Goal: Transaction & Acquisition: Purchase product/service

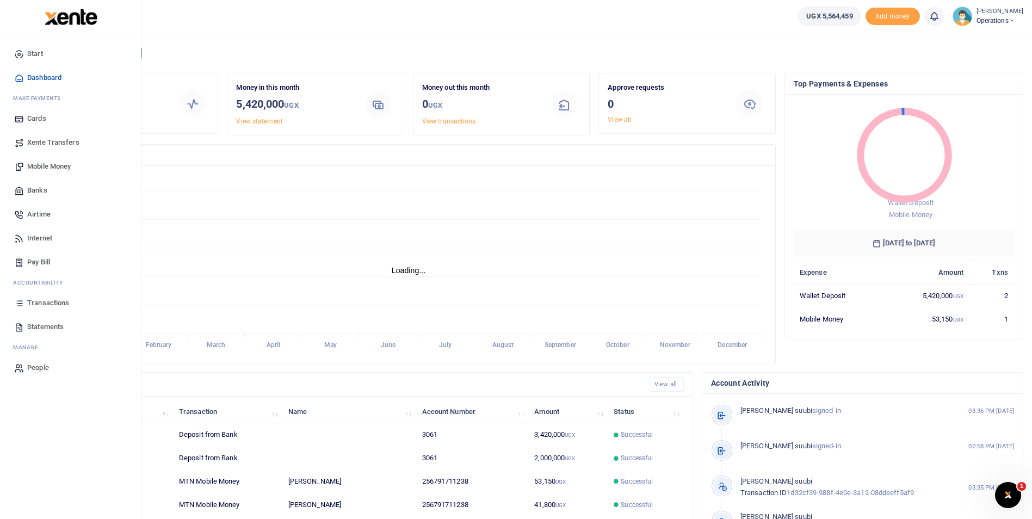
click at [41, 162] on span "Mobile Money" at bounding box center [49, 166] width 44 height 11
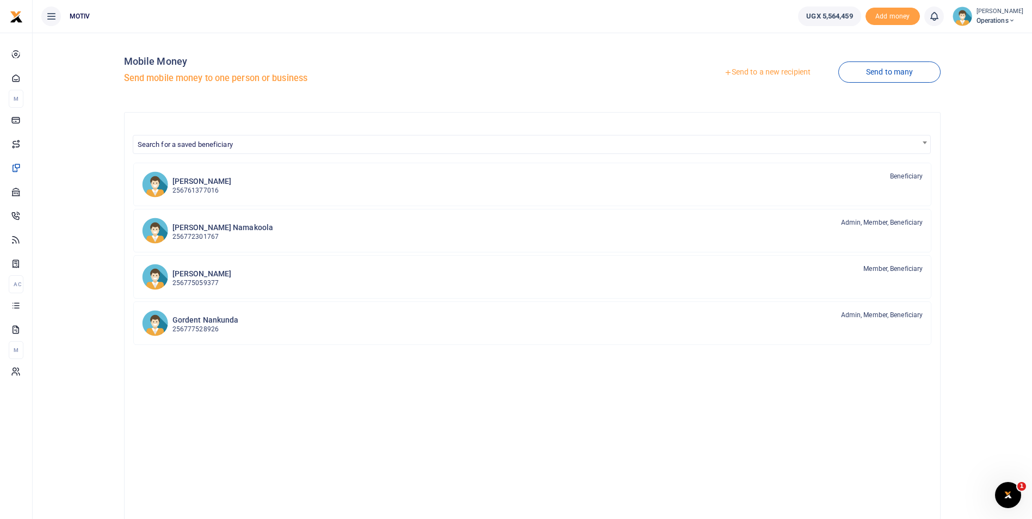
click at [747, 70] on link "Send to a new recipient" at bounding box center [767, 73] width 142 height 20
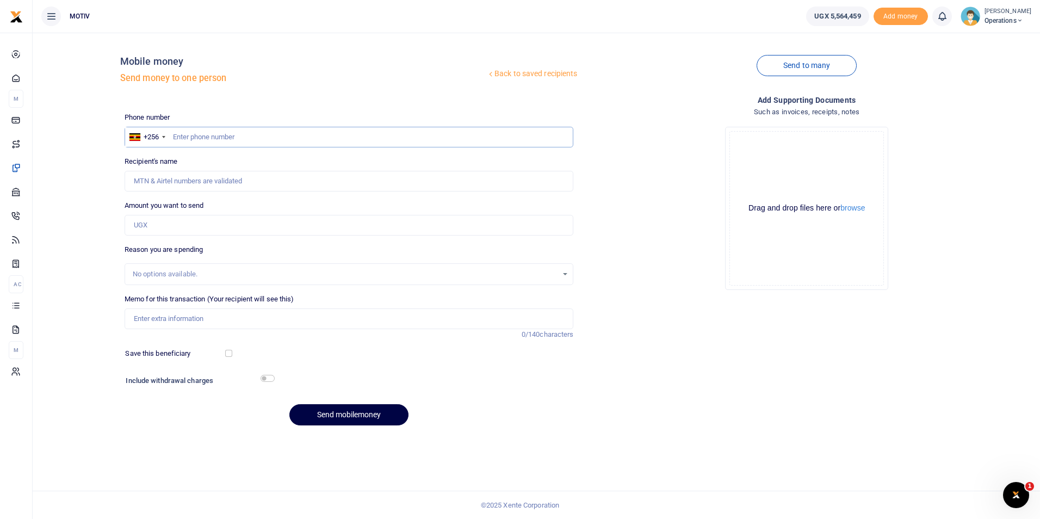
click at [228, 131] on input "text" at bounding box center [349, 137] width 449 height 21
paste input "742160727"
click at [191, 170] on div "Recipient's name Name is required." at bounding box center [349, 173] width 449 height 35
click at [171, 185] on input "Recipient's name" at bounding box center [349, 181] width 449 height 21
click at [106, 199] on div "Back to saved recipients Mobile money Send money to one person Send to many Pho…" at bounding box center [536, 237] width 998 height 393
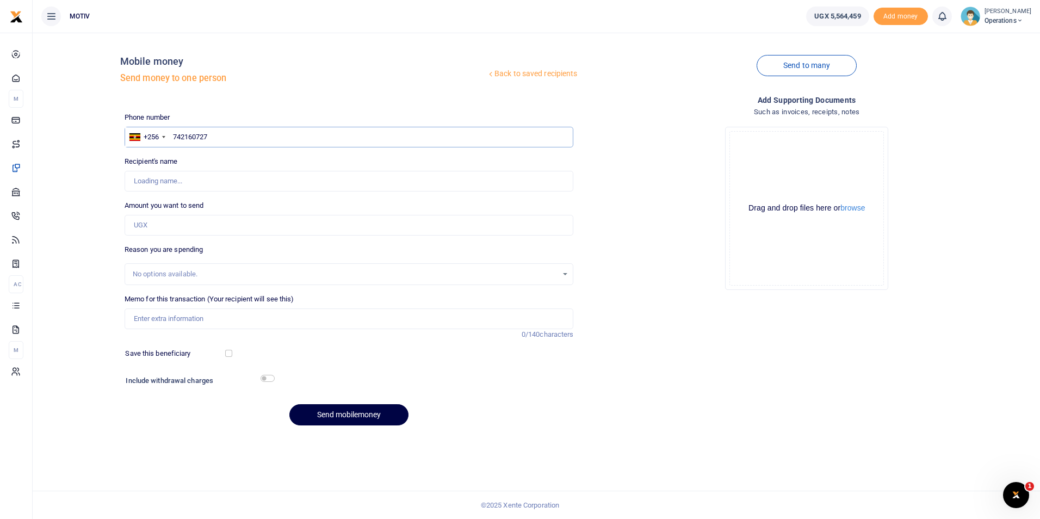
click at [173, 139] on input "742160727" at bounding box center [349, 137] width 449 height 21
type input "0742160727"
click at [108, 183] on div "Back to saved recipients Mobile money Send money to one person Send to many Pho…" at bounding box center [536, 237] width 998 height 393
type input "Fred Kalanzi"
click at [151, 226] on input "Amount you want to send" at bounding box center [349, 225] width 449 height 21
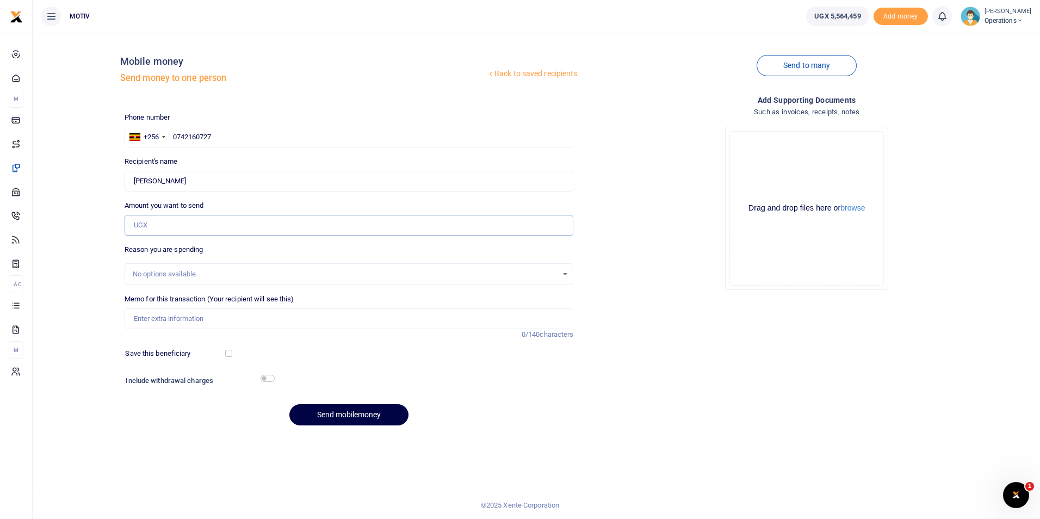
paste input "350,000.00"
type input "350,000"
click at [148, 319] on input "Memo for this transaction (Your recipient will see this)" at bounding box center [349, 318] width 449 height 21
type input "Net salary for [DATE]"
click at [315, 408] on button "Send mobilemoney" at bounding box center [348, 414] width 119 height 21
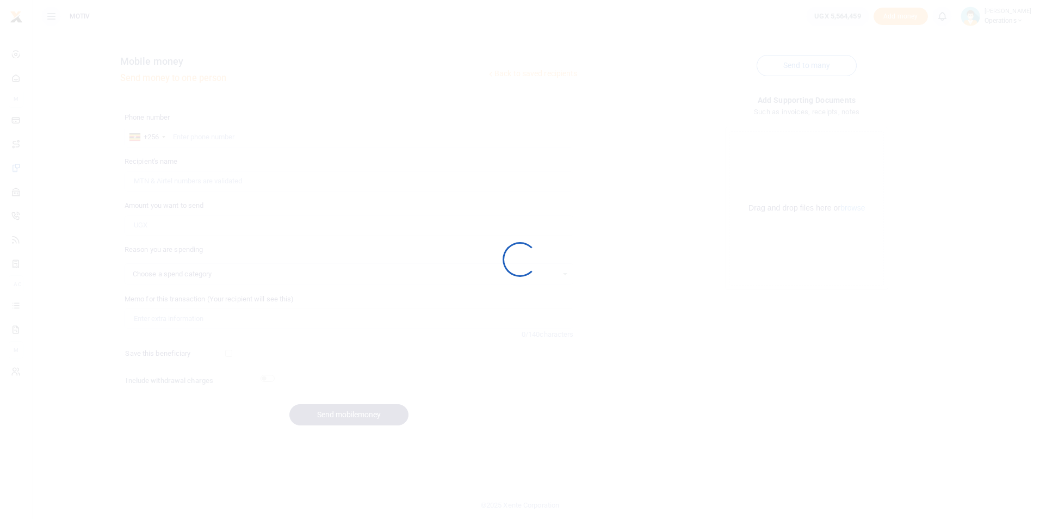
select select
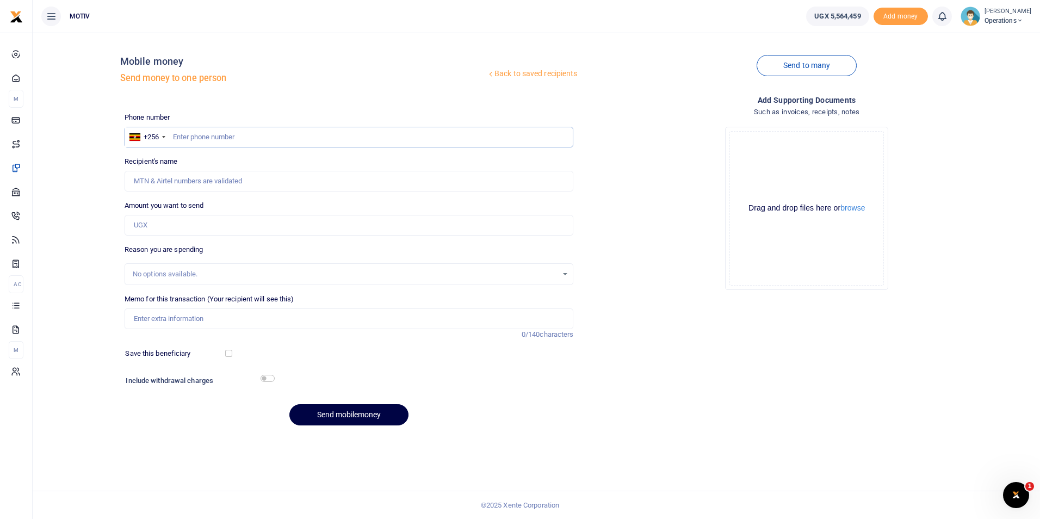
click at [231, 140] on input "text" at bounding box center [349, 137] width 449 height 21
paste input "780902990"
type input "0780902990"
type input "Egidio Mujuni"
type input "0780902990"
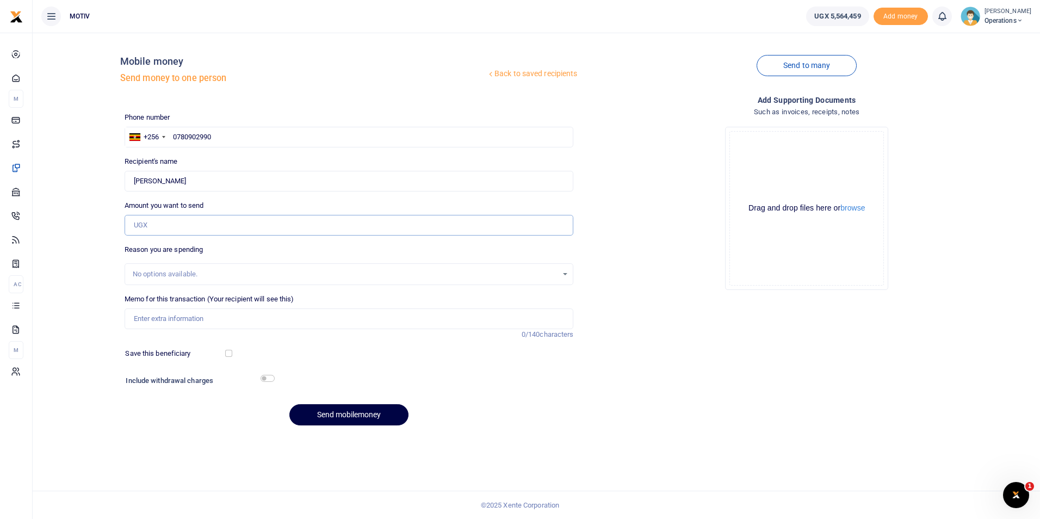
click at [156, 229] on input "Amount you want to send" at bounding box center [349, 225] width 449 height 21
paste input "350,000.00"
type input "350,000"
click at [163, 322] on input "Memo for this transaction (Your recipient will see this)" at bounding box center [349, 318] width 449 height 21
type input "Net salary for [DATE]"
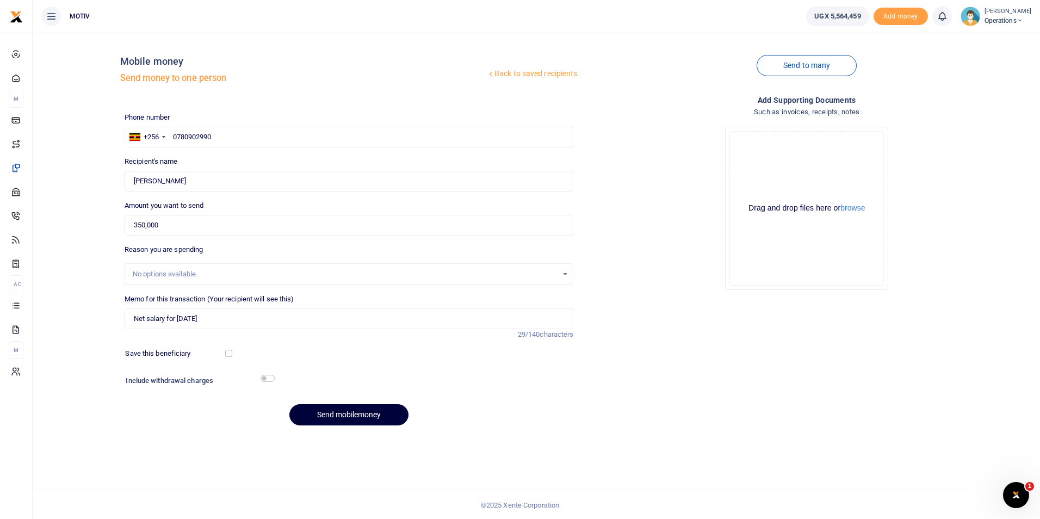
click at [332, 410] on button "Send mobilemoney" at bounding box center [348, 414] width 119 height 21
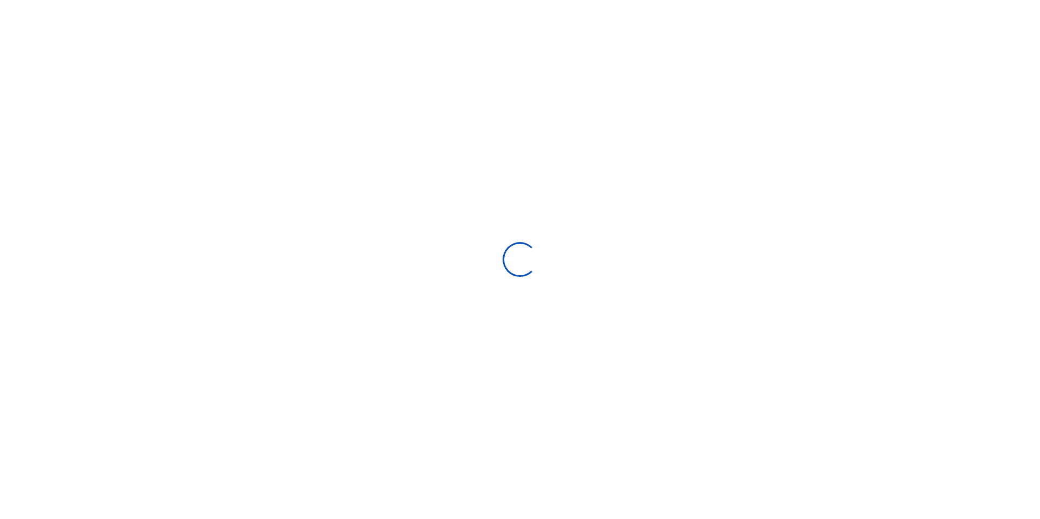
select select
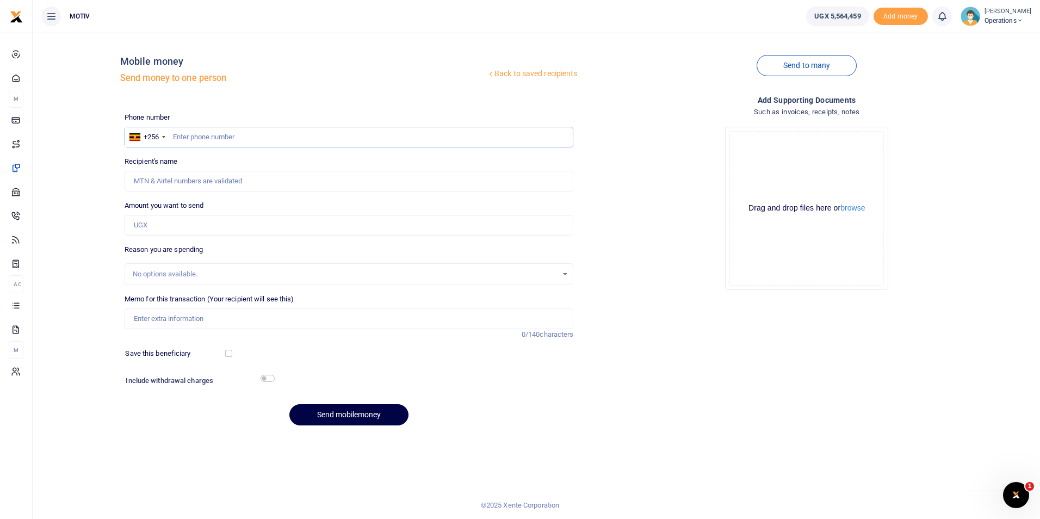
click at [188, 136] on input "text" at bounding box center [349, 137] width 449 height 21
paste input "775070585"
type input "0775070585"
type input "Innocent Ejibu"
type input "0775070585"
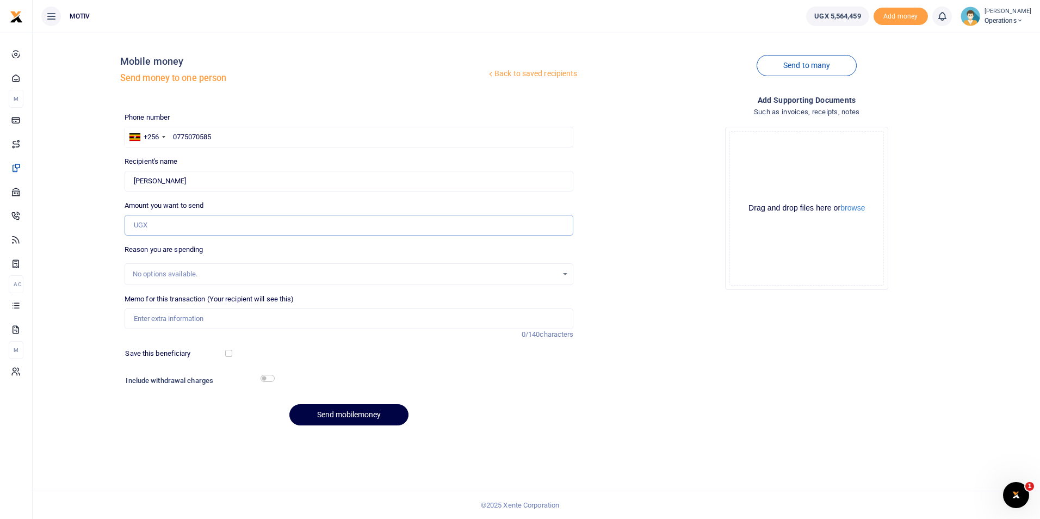
click at [201, 222] on input "Amount you want to send" at bounding box center [349, 225] width 449 height 21
paste input "480,000.00"
type input "480,000"
click at [162, 317] on input "Memo for this transaction (Your recipient will see this)" at bounding box center [349, 318] width 449 height 21
type input "Net salary for [DATE]"
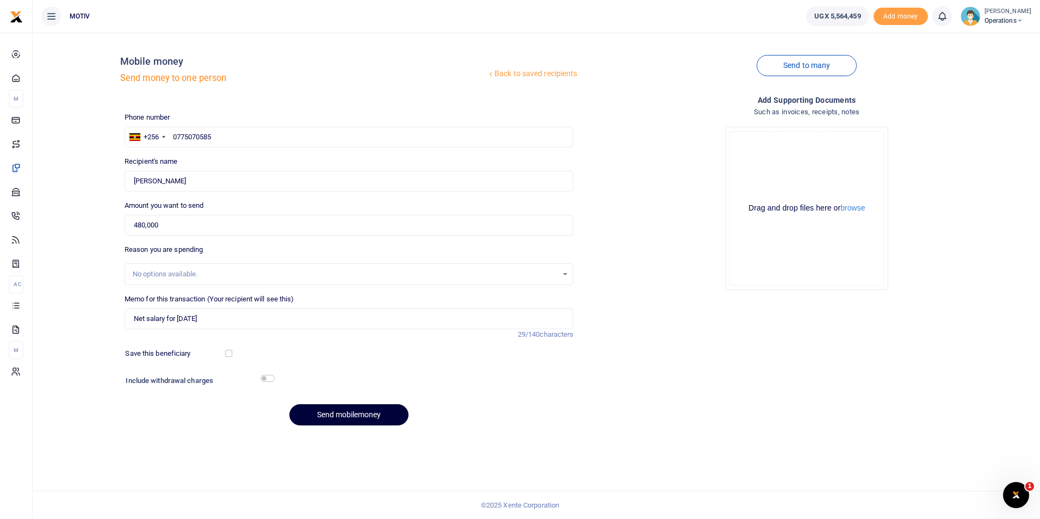
click at [341, 412] on button "Send mobilemoney" at bounding box center [348, 414] width 119 height 21
click at [187, 134] on input "text" at bounding box center [349, 137] width 449 height 21
paste input "764224904"
type input "0764224904"
type input "[PERSON_NAME]"
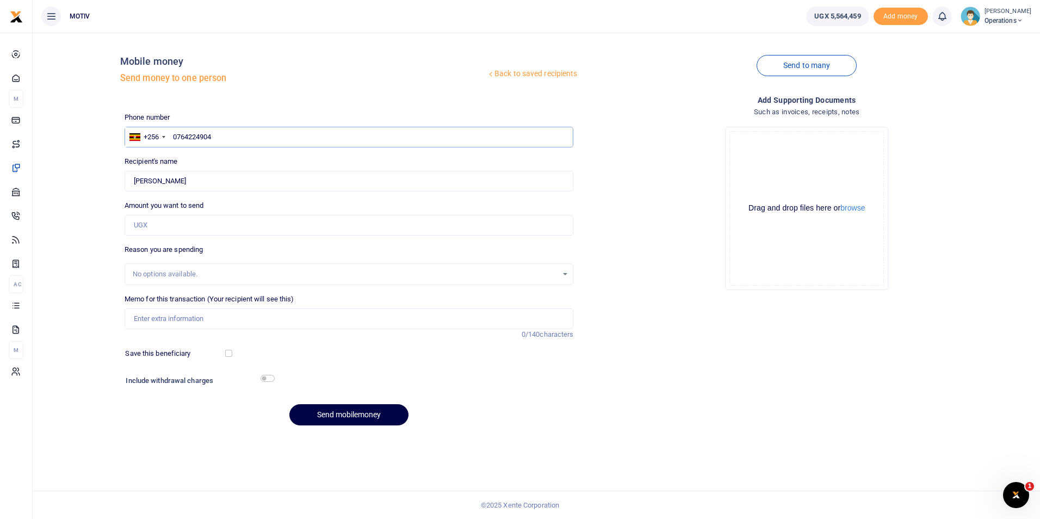
type input "0764224904"
click at [187, 230] on input "Amount you want to send" at bounding box center [349, 225] width 449 height 21
paste input "360,000.00"
type input "360,000"
click at [178, 320] on input "Memo for this transaction (Your recipient will see this)" at bounding box center [349, 318] width 449 height 21
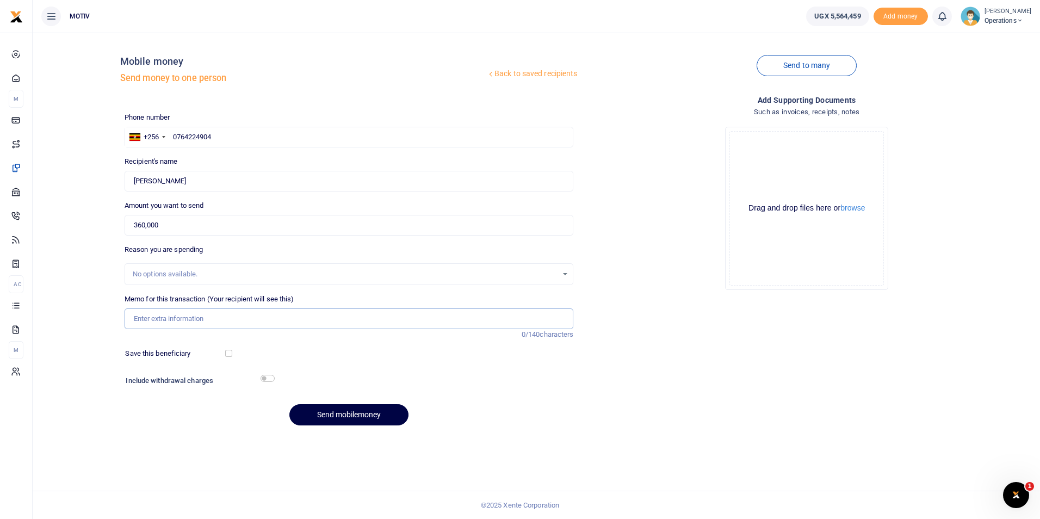
type input "Net salary for [DATE]"
click at [331, 413] on button "Send mobilemoney" at bounding box center [348, 414] width 119 height 21
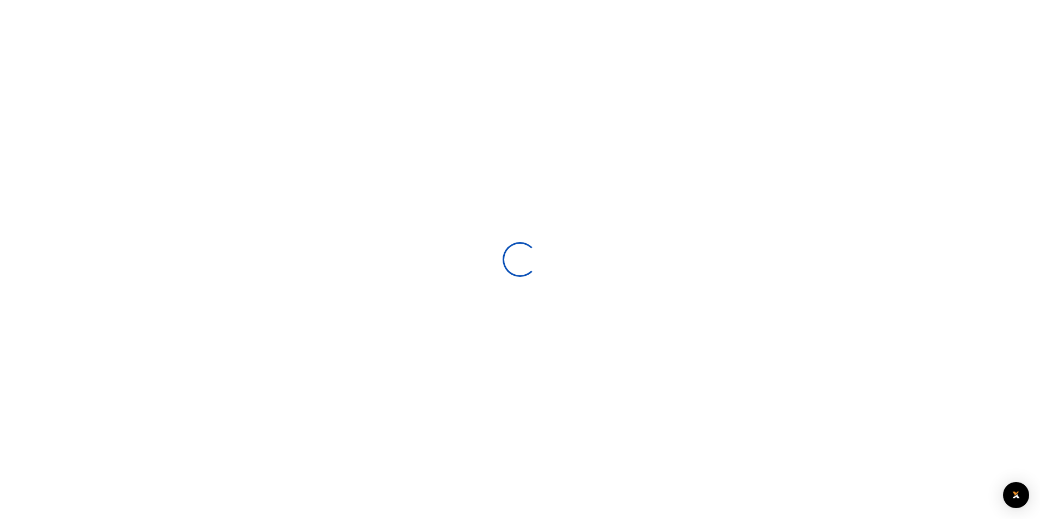
select select
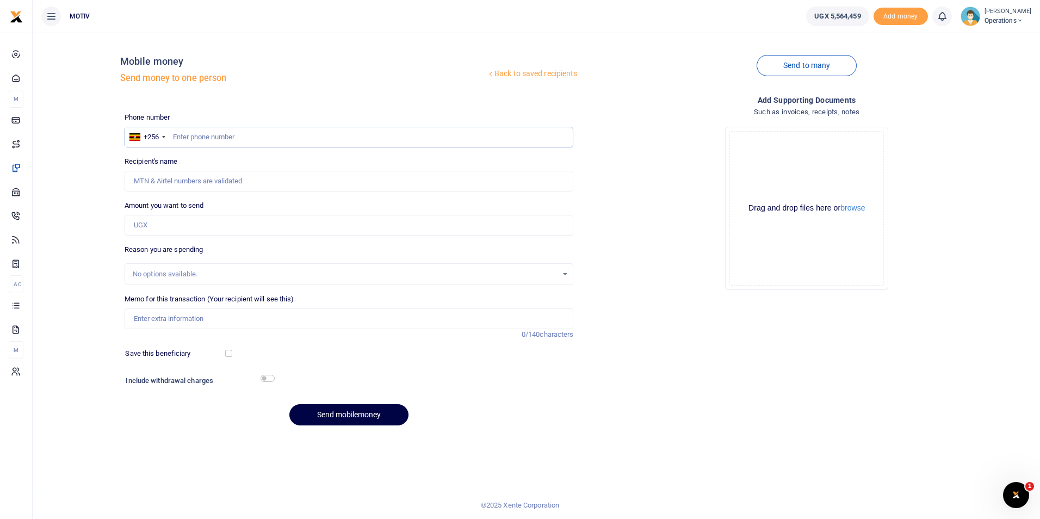
click at [215, 140] on input "text" at bounding box center [349, 137] width 449 height 21
paste input "703683004"
type input "0703683004"
click at [95, 182] on div "Back to saved recipients Mobile money Send money to one person Send to many Pho…" at bounding box center [536, 237] width 998 height 393
type input "Douglas Nkugwa"
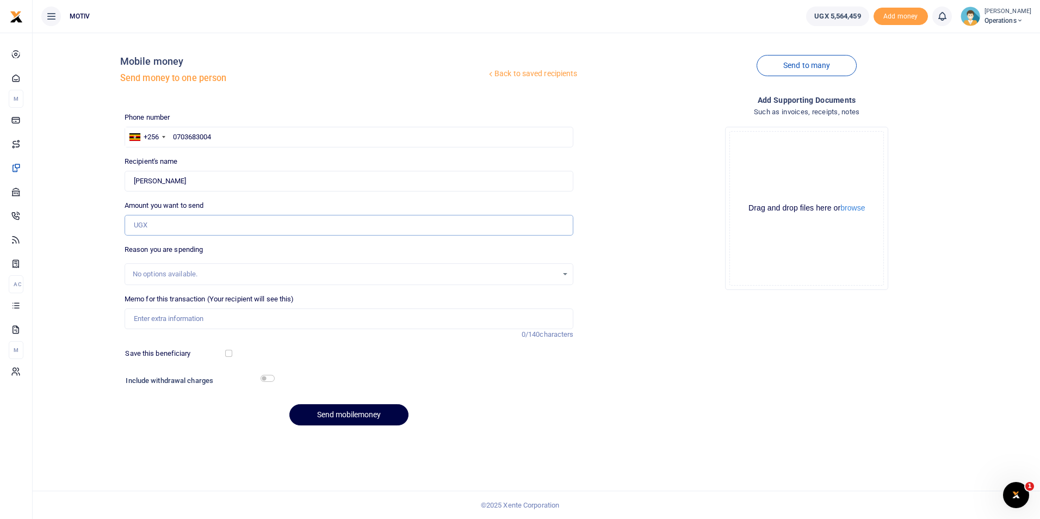
click at [165, 226] on input "Amount you want to send" at bounding box center [349, 225] width 449 height 21
paste input "1,000,000.00"
type input "1,000,000"
click at [199, 315] on input "Memo for this transaction (Your recipient will see this)" at bounding box center [349, 318] width 449 height 21
type input "Net salary for September 2025"
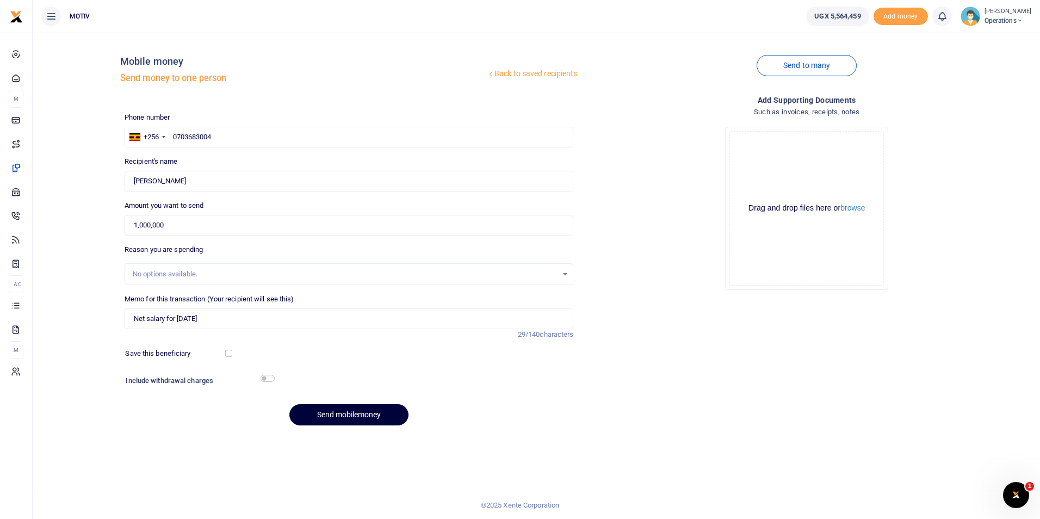
click at [336, 420] on button "Send mobilemoney" at bounding box center [348, 414] width 119 height 21
click at [225, 135] on input "text" at bounding box center [349, 137] width 449 height 21
paste input "703257836"
click at [173, 138] on input "703257836" at bounding box center [349, 137] width 449 height 21
type input "0703257836"
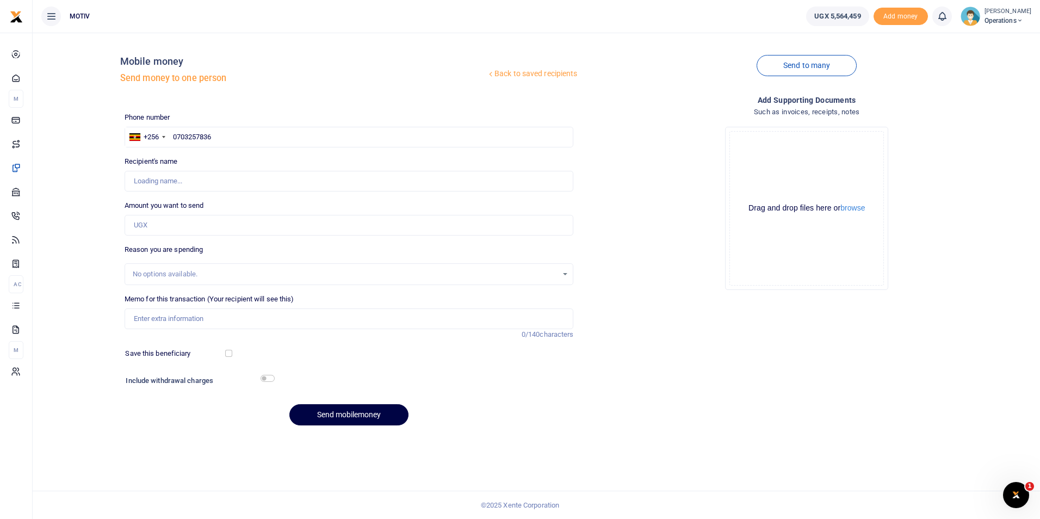
type input "Ronald Reigns Twinamatsko"
click at [104, 182] on div "Back to saved recipients Mobile money Send money to one person Send to many Pho…" at bounding box center [536, 237] width 998 height 393
click at [205, 228] on input "Amount you want to send" at bounding box center [349, 225] width 449 height 21
paste input "440,000.00"
type input "440,000"
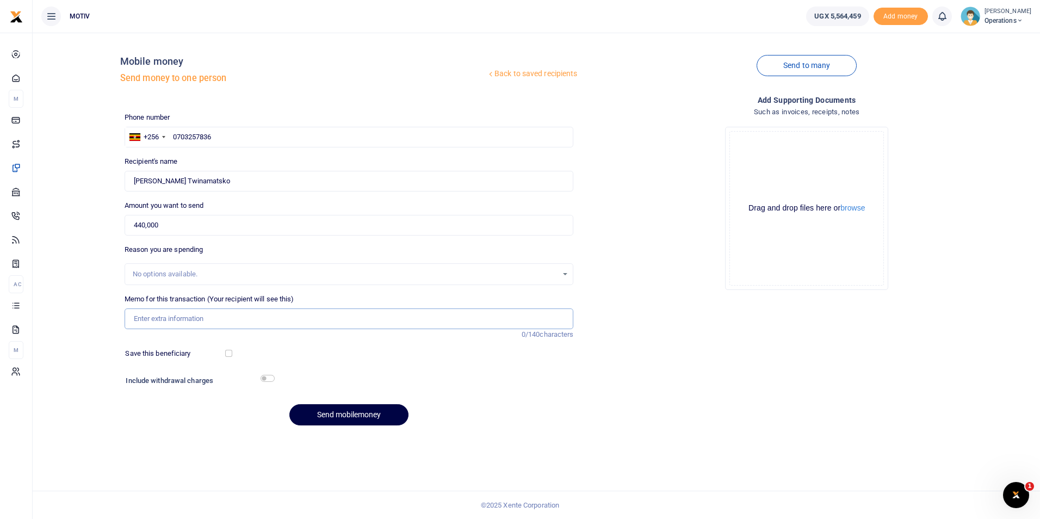
click at [157, 319] on input "Memo for this transaction (Your recipient will see this)" at bounding box center [349, 318] width 449 height 21
type input "Net salary for September 2025"
click at [327, 410] on button "Send mobilemoney" at bounding box center [348, 414] width 119 height 21
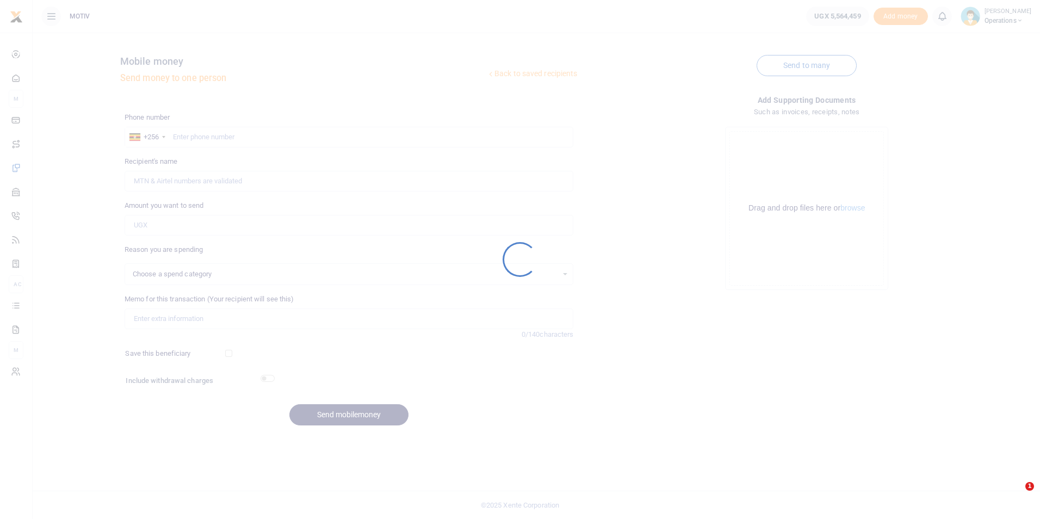
select select
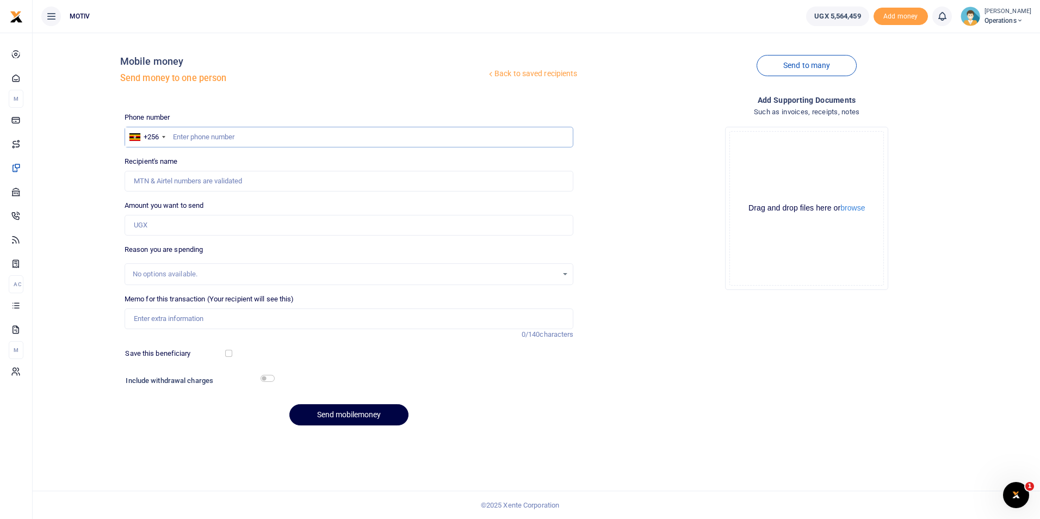
click at [198, 142] on input "text" at bounding box center [349, 137] width 449 height 21
paste input "743492568"
type input "0743492568"
click at [88, 187] on div "Back to saved recipients Mobile money Send money to one person Send to many Pho…" at bounding box center [536, 237] width 998 height 393
type input "Evelyn Lamunu"
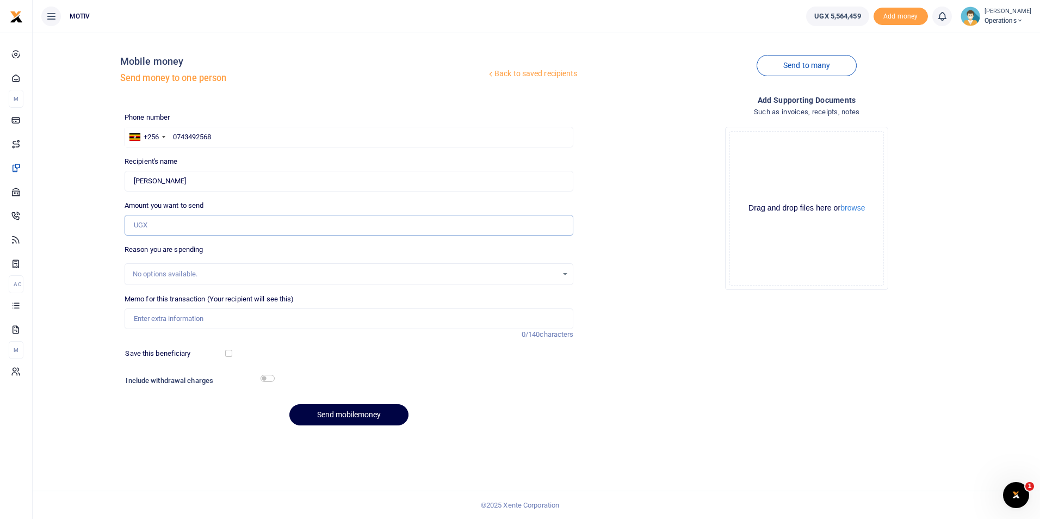
click at [146, 224] on input "Amount you want to send" at bounding box center [349, 225] width 449 height 21
paste input "440,000.00"
type input "440,000"
click at [184, 316] on input "Memo for this transaction (Your recipient will see this)" at bounding box center [349, 318] width 449 height 21
type input "Net salary for [DATE]"
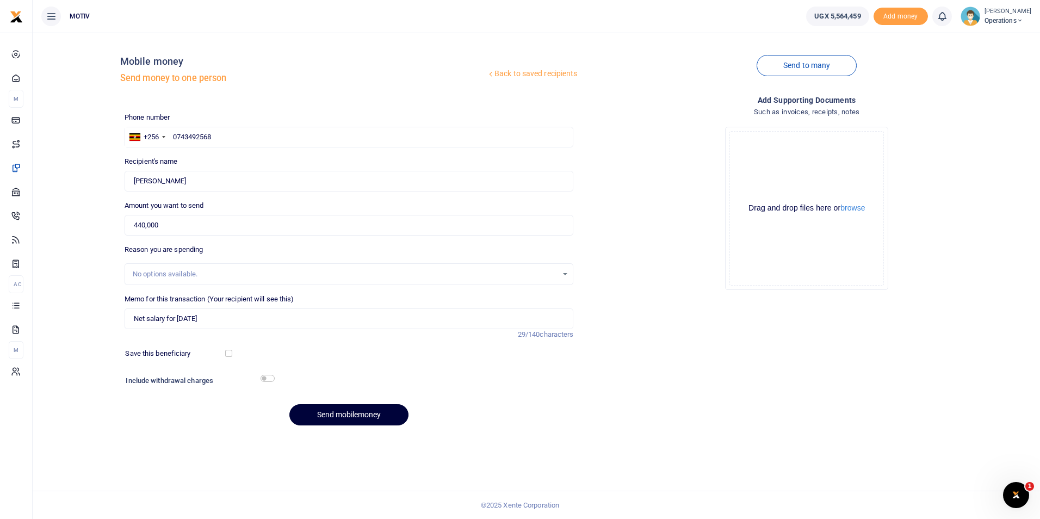
click at [339, 414] on button "Send mobilemoney" at bounding box center [348, 414] width 119 height 21
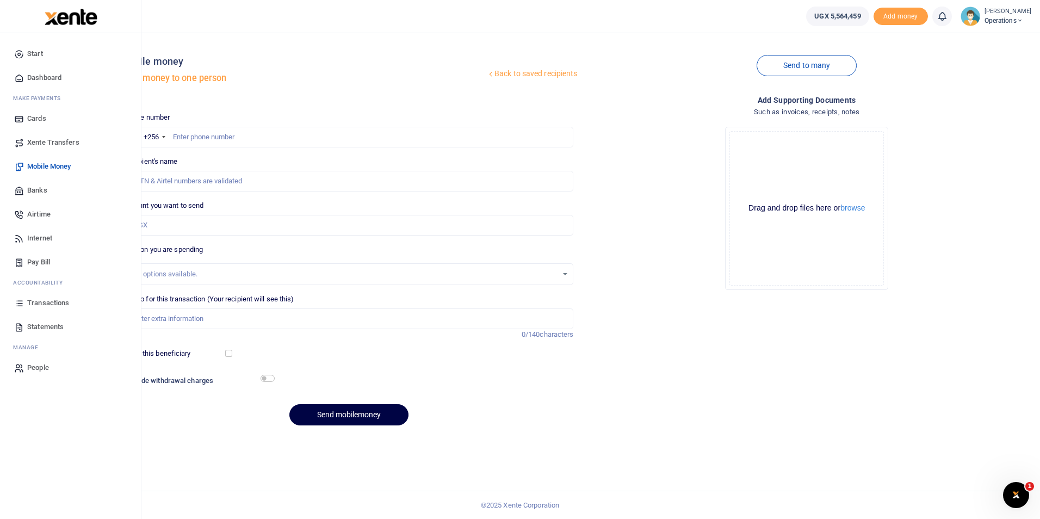
click at [44, 79] on span "Dashboard" at bounding box center [44, 77] width 34 height 11
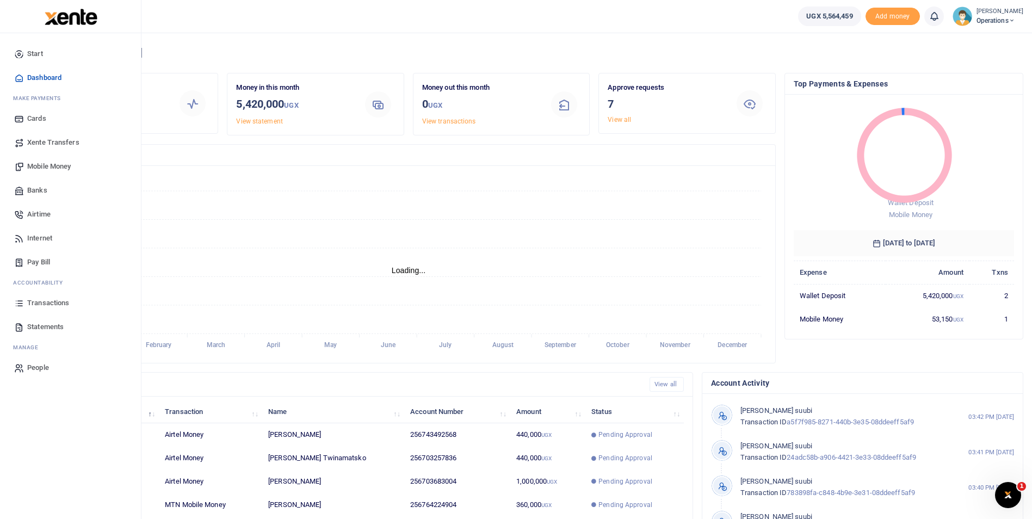
click at [37, 165] on span "Mobile Money" at bounding box center [49, 166] width 44 height 11
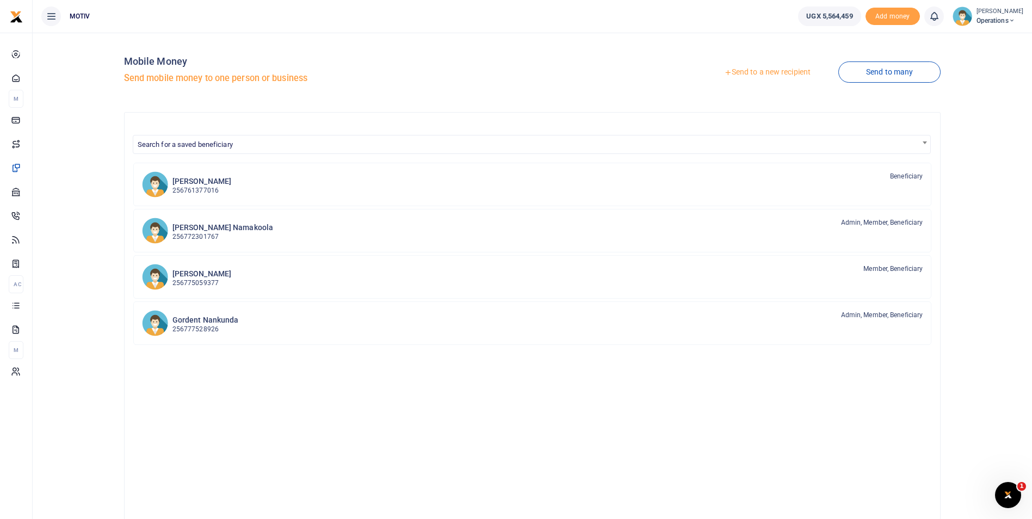
click at [773, 72] on link "Send to a new recipient" at bounding box center [767, 73] width 142 height 20
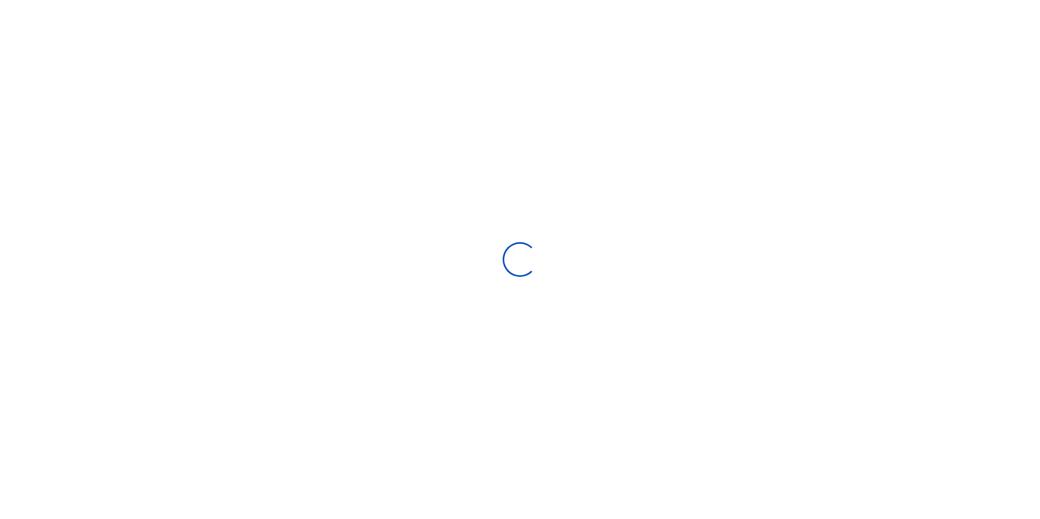
select select "Loading bundles"
select select
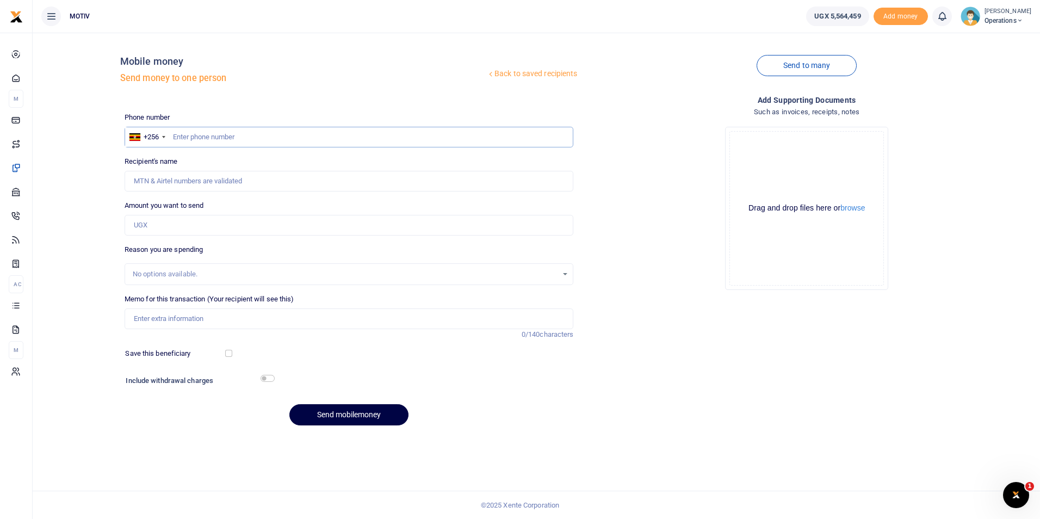
click at [218, 137] on input "text" at bounding box center [349, 137] width 449 height 21
paste input "0759419686"
type input "0759419686"
click at [38, 219] on div "Back to saved recipients Mobile money Send money to one person Send to many Pho…" at bounding box center [536, 237] width 998 height 393
type input "David Kagiri"
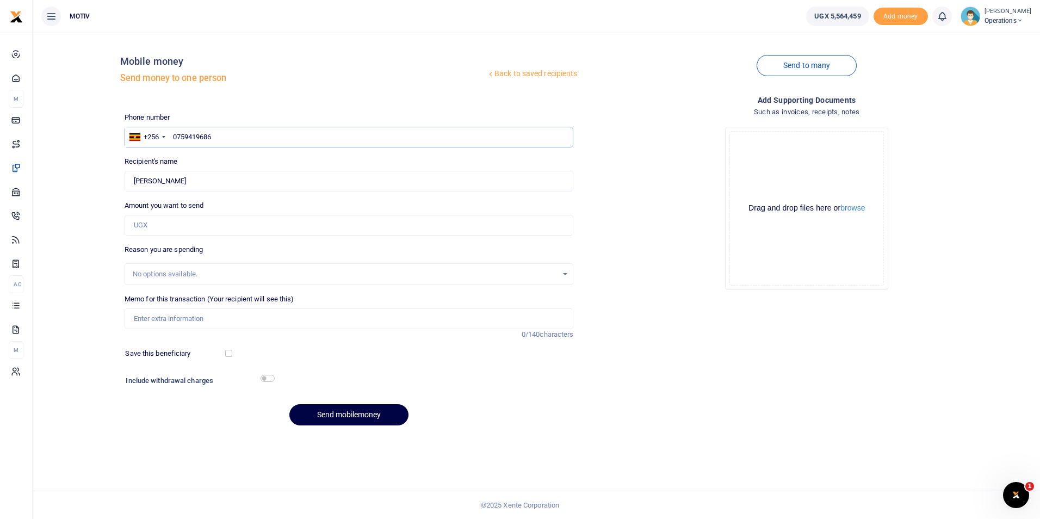
click at [219, 138] on input "0759419686" at bounding box center [349, 137] width 449 height 21
type input "07594196"
type input "0"
click at [225, 136] on input "text" at bounding box center [349, 137] width 449 height 21
type input "0706338795"
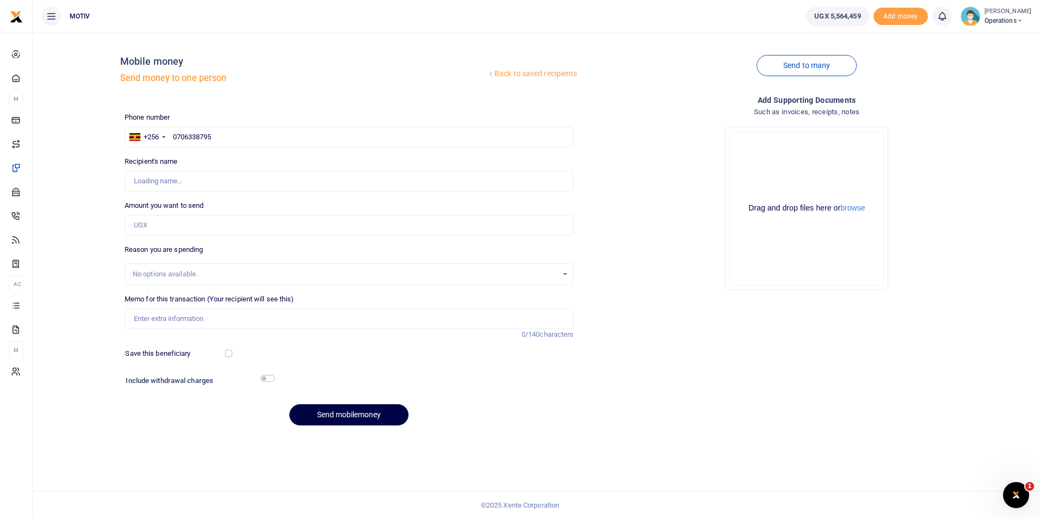
click at [83, 182] on div "Back to saved recipients Mobile money Send money to one person Send to many Pho…" at bounding box center [536, 237] width 998 height 393
type input "Tomas Rwabajungu"
click at [145, 232] on input "Amount you want to send" at bounding box center [349, 225] width 449 height 21
type input "190,000"
click at [164, 315] on input "Memo for this transaction (Your recipient will see this)" at bounding box center [349, 318] width 449 height 21
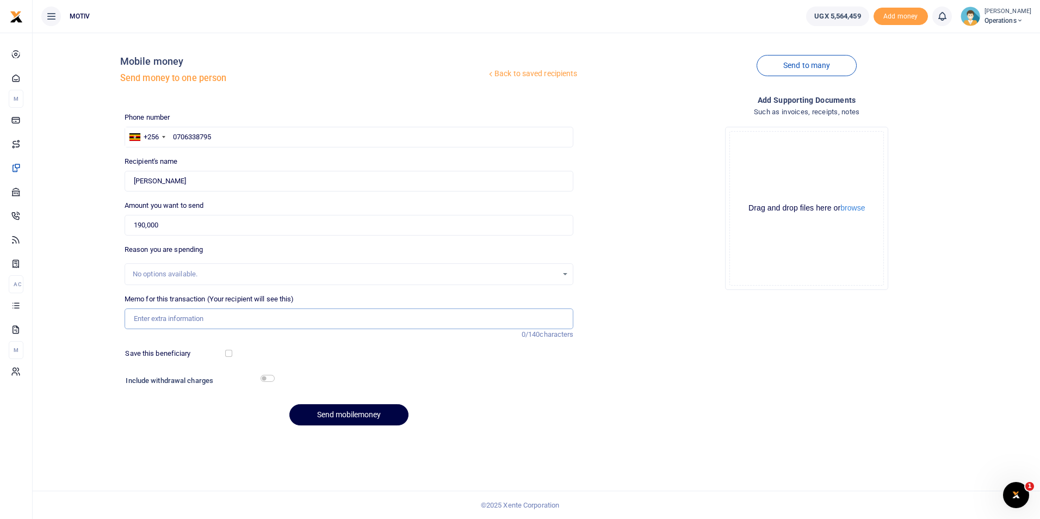
paste input "TEXY25PV034"
paste input "Purchase of fabrics for Kanyamunyu"
type input "TEXY25PV034 Purchase of fabrics for Kanyamunyu"
click at [351, 410] on button "Send mobilemoney" at bounding box center [348, 414] width 119 height 21
click at [238, 134] on input "text" at bounding box center [349, 137] width 449 height 21
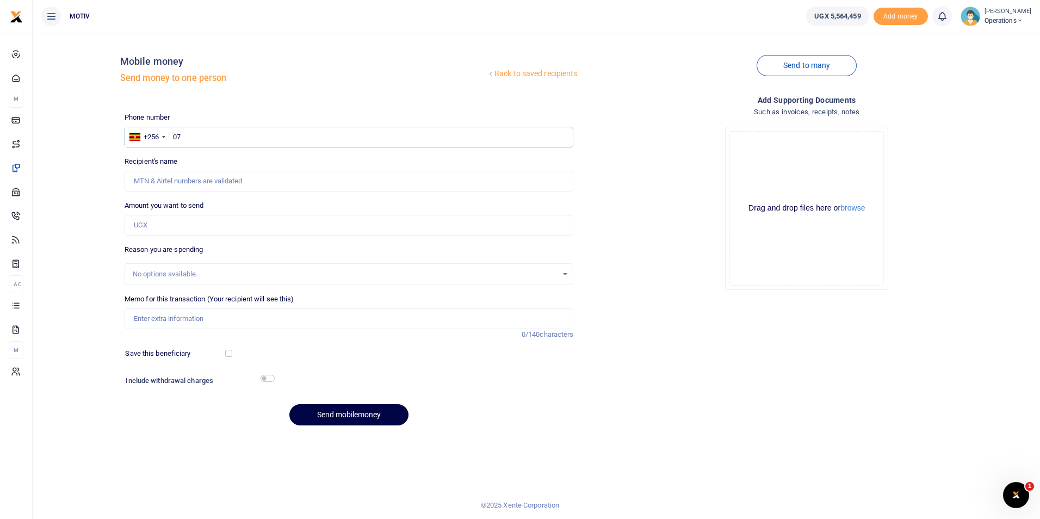
type input "0"
paste input "0745755785"
type input "0745755785"
click at [108, 185] on div "Back to saved recipients Mobile money Send money to one person Send to many Pho…" at bounding box center [536, 237] width 998 height 393
type input "Winnie Daka"
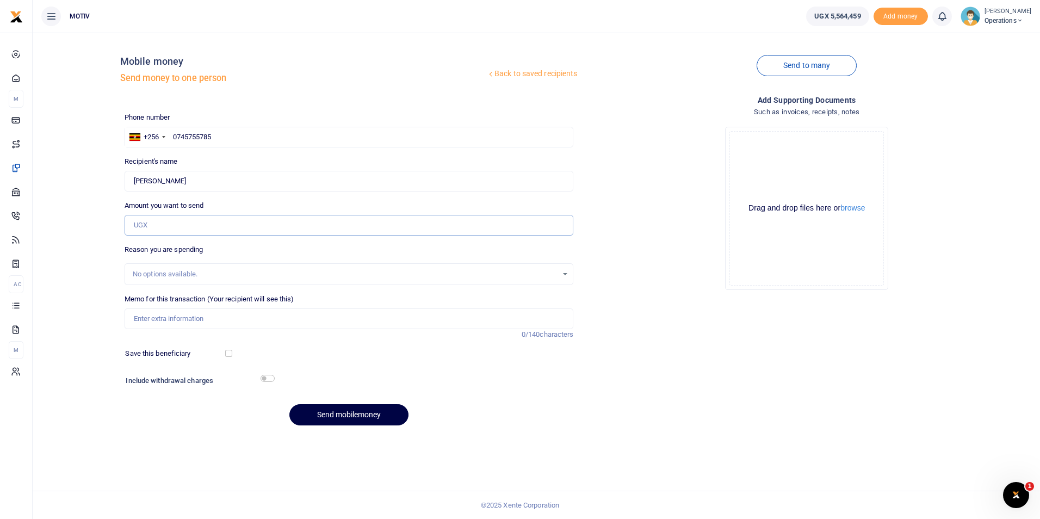
click at [145, 227] on input "Amount you want to send" at bounding box center [349, 225] width 449 height 21
type input "31,000"
click at [205, 324] on input "Memo for this transaction (Your recipient will see this)" at bounding box center [349, 318] width 449 height 21
paste input "TEXY25PV0035"
paste input "r transport for delivery of T shirts"
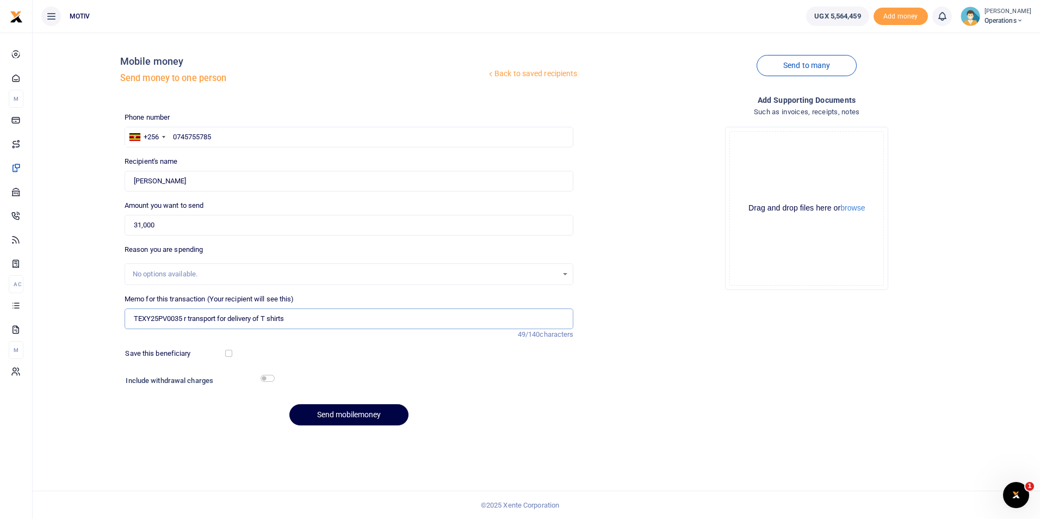
click at [191, 320] on input "TEXY25PV0035 r transport for delivery of T shirts" at bounding box center [349, 318] width 449 height 21
type input "TEXY25PV0035 Transport for delivery of T shirts"
click at [340, 408] on button "Send mobilemoney" at bounding box center [348, 414] width 119 height 21
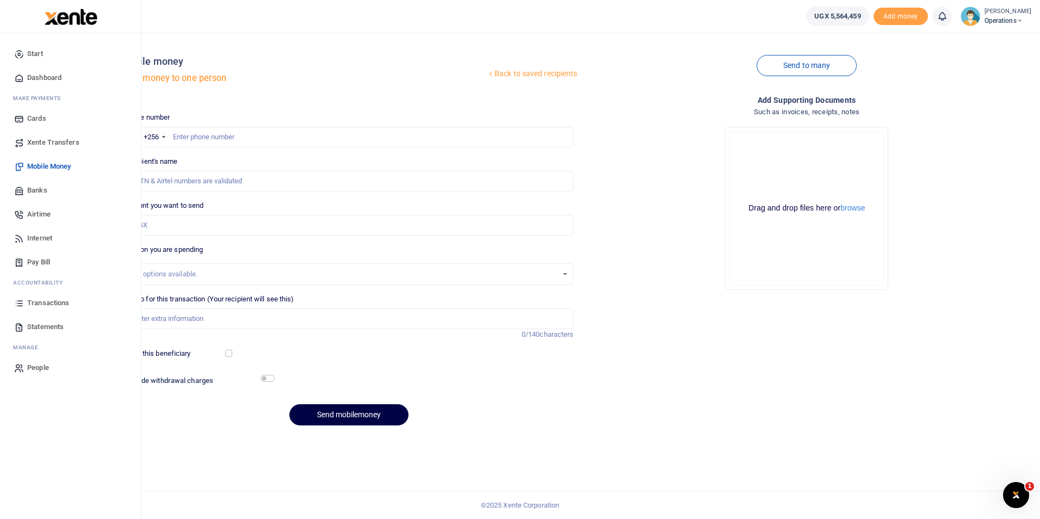
click at [49, 77] on span "Dashboard" at bounding box center [44, 77] width 34 height 11
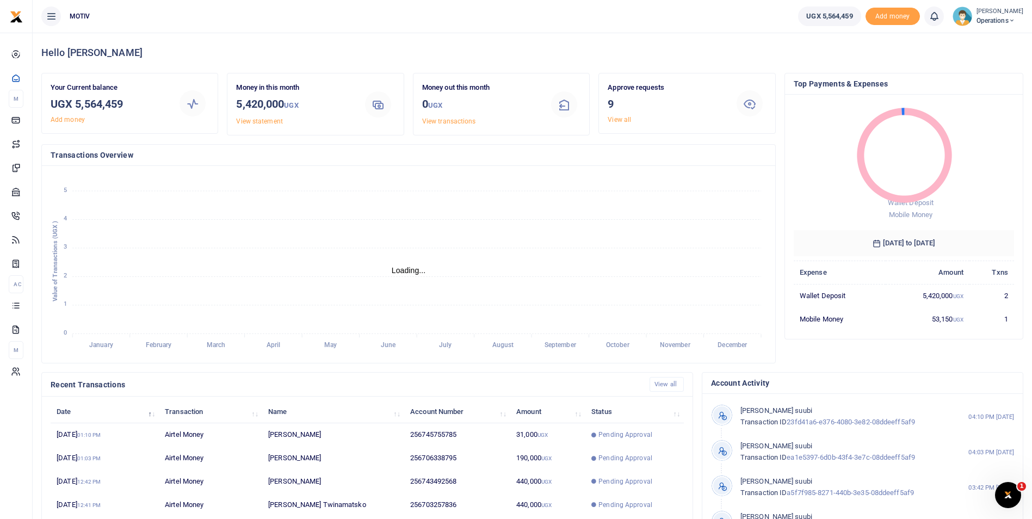
scroll to position [9, 9]
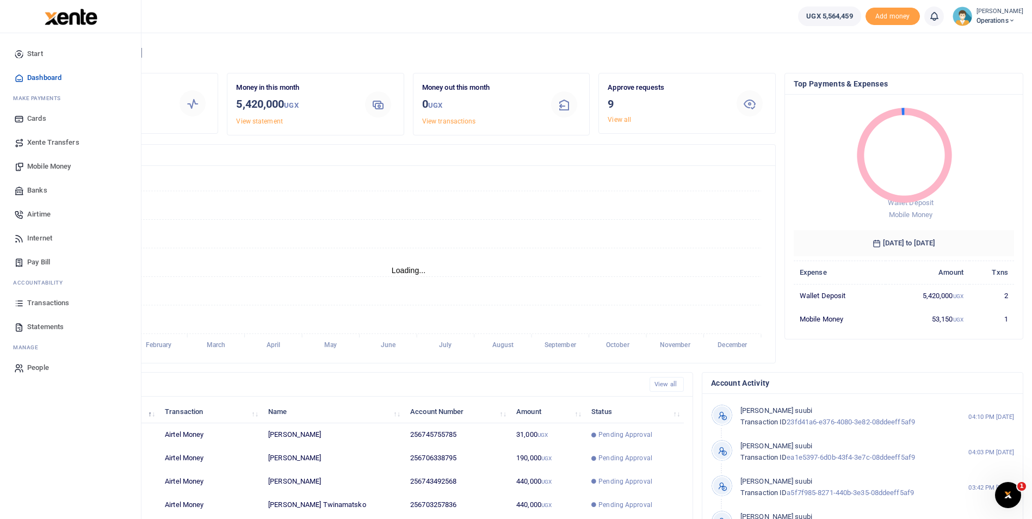
click at [49, 172] on link "Mobile Money" at bounding box center [70, 166] width 123 height 24
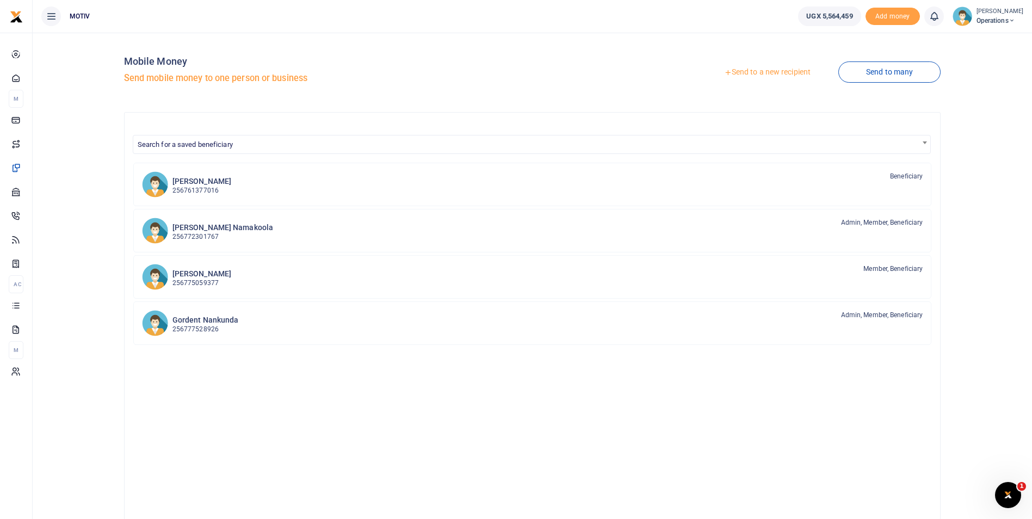
click at [773, 70] on link "Send to a new recipient" at bounding box center [767, 73] width 142 height 20
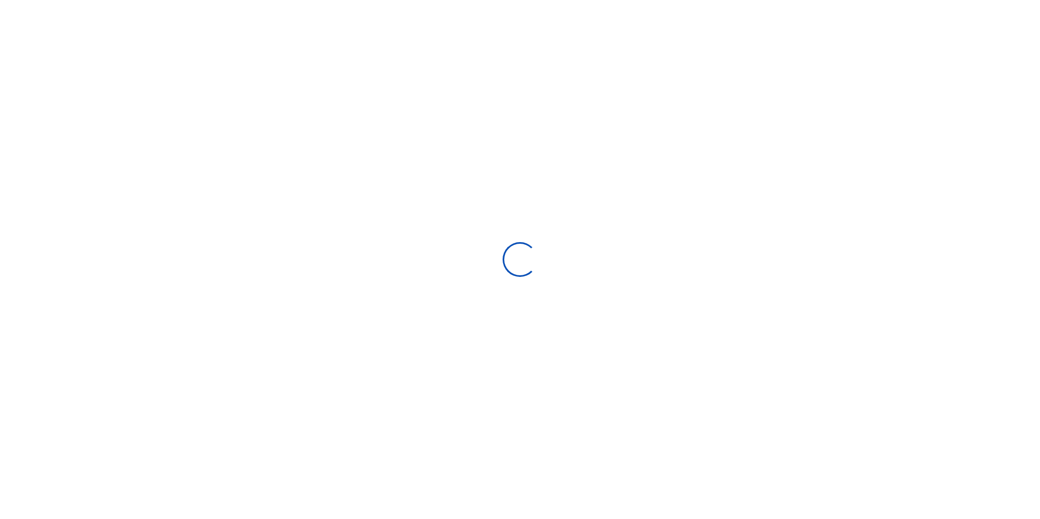
select select "Loading bundles"
select select
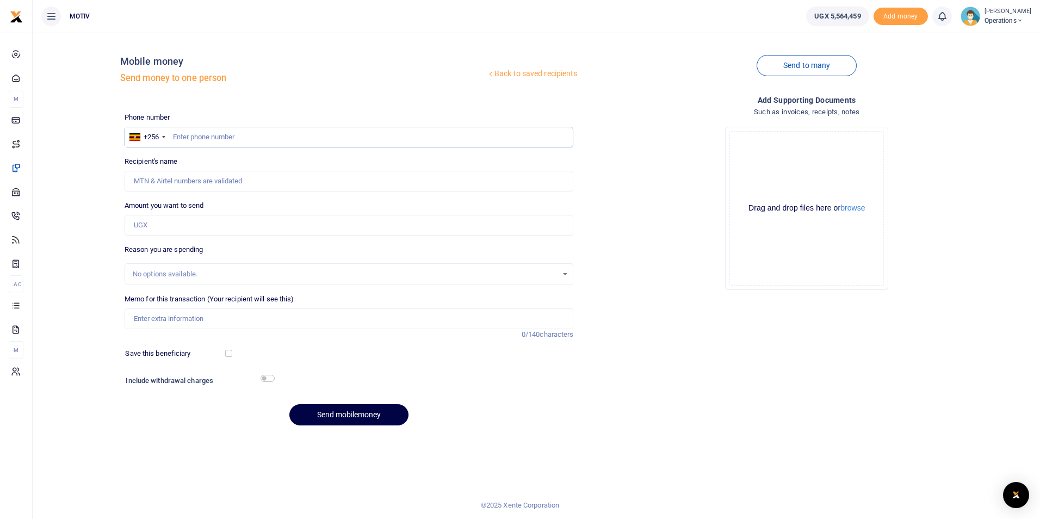
click at [243, 135] on input "text" at bounding box center [349, 137] width 449 height 21
paste input "0788306189"
type input "0788306189"
type input "[PERSON_NAME]"
type input "0788306189"
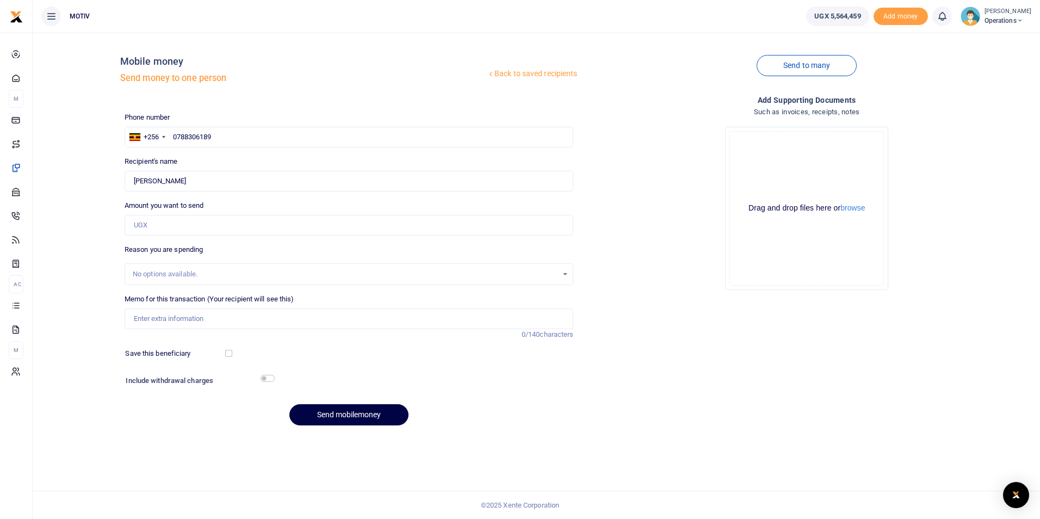
click at [92, 203] on div "Back to saved recipients Mobile money Send money to one person Send to many Pho…" at bounding box center [536, 237] width 998 height 393
click at [155, 225] on input "Amount you want to send" at bounding box center [349, 225] width 449 height 21
type input "25,000"
click at [158, 320] on input "Memo for this transaction (Your recipient will see this)" at bounding box center [349, 318] width 449 height 21
paste input "OPSY25PV0093"
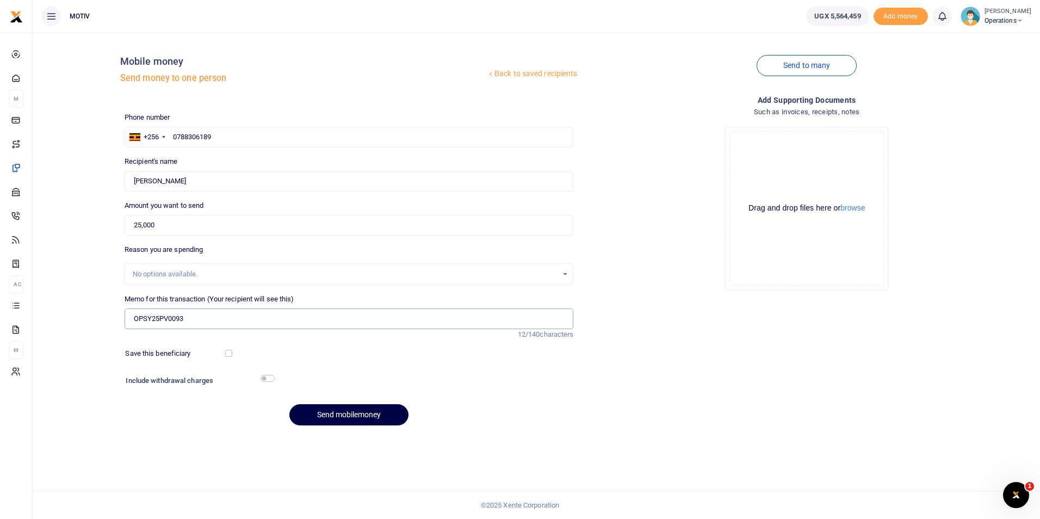
type input "OPSY25PV0093"
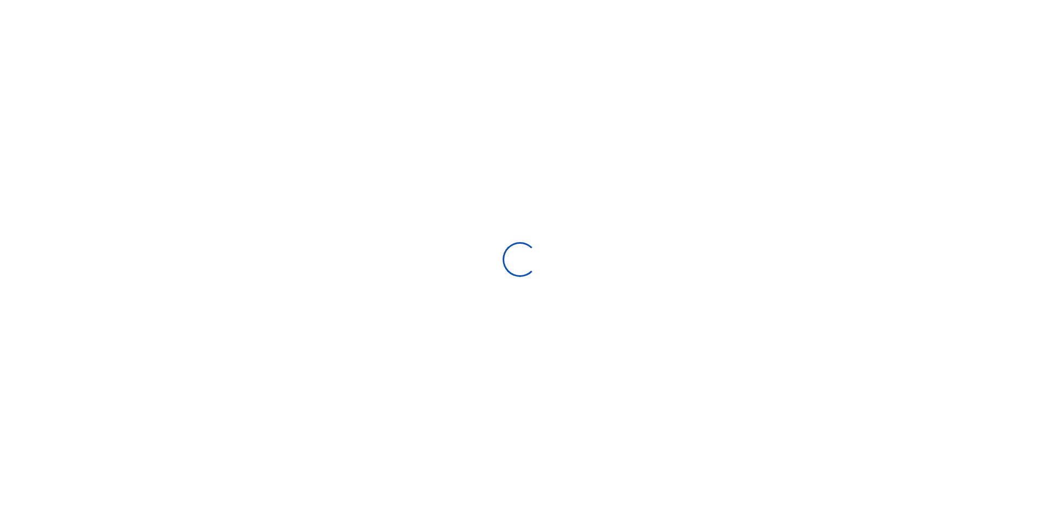
select select "Loading bundles"
select select
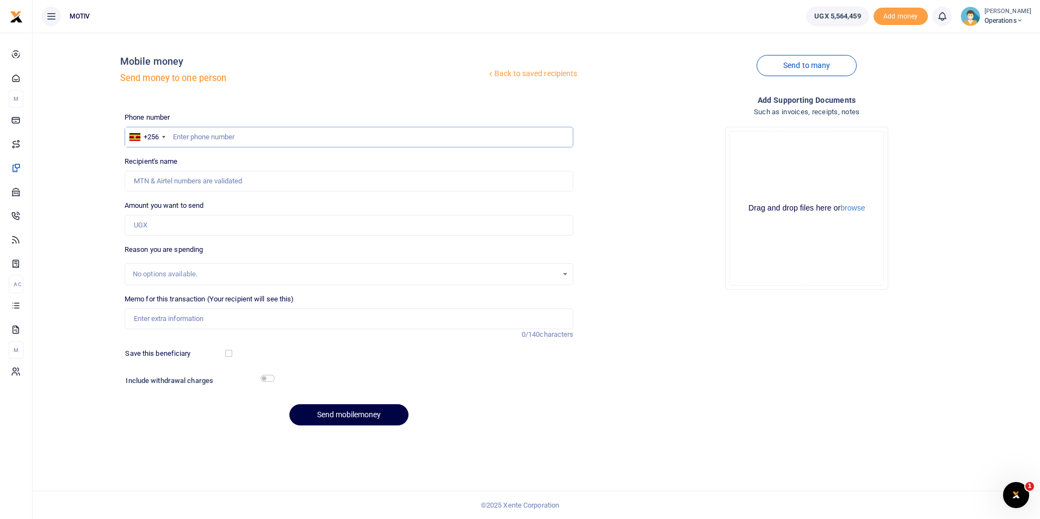
click at [243, 139] on input "text" at bounding box center [349, 137] width 449 height 21
paste input "0788306189"
type input "0788306189"
type input "[PERSON_NAME]"
type input "0788306189"
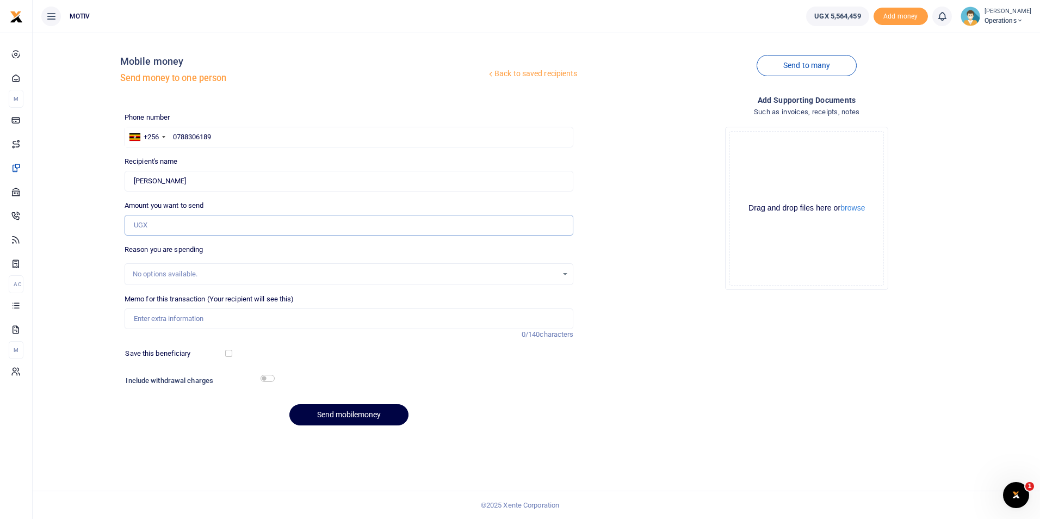
click at [178, 230] on input "Amount you want to send" at bounding box center [349, 225] width 449 height 21
type input "25,000"
click at [161, 321] on input "Memo for this transaction (Your recipient will see this)" at bounding box center [349, 318] width 449 height 21
click at [236, 140] on input "text" at bounding box center [349, 137] width 449 height 21
paste input "0788306189"
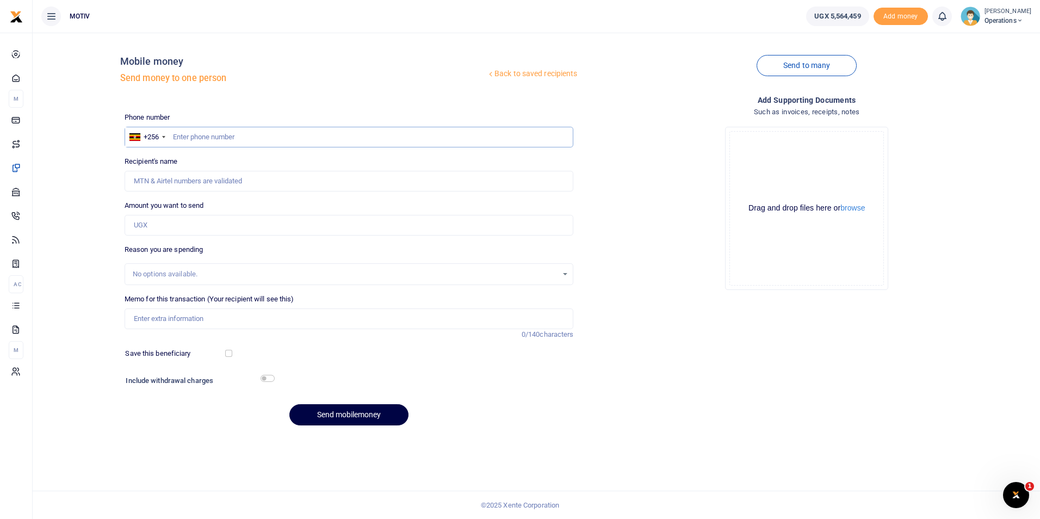
type input "0788306189"
type input "Claire Achieng"
type input "0788306189"
click at [144, 227] on input "Amount you want to send" at bounding box center [349, 225] width 449 height 21
type input "25,000"
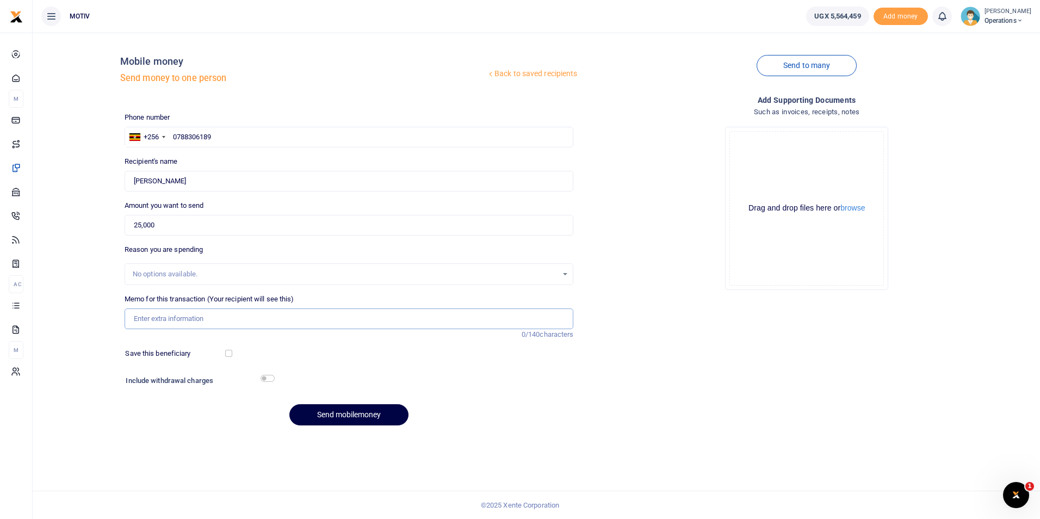
click at [158, 318] on input "Memo for this transaction (Your recipient will see this)" at bounding box center [349, 318] width 449 height 21
click at [185, 319] on input "OPSY25PV0093 Facilitation for Airtime" at bounding box center [349, 318] width 449 height 21
click at [264, 318] on input "OPSY25PV0092 Facilitation for Airtime" at bounding box center [349, 318] width 449 height 21
paste input "US Exchange, Her-Working Women and Zuukuka"
click at [304, 322] on input "OPSY25PV0092 Facilitation for overtime US Exchange, Her-Working Women and Zuuku…" at bounding box center [349, 318] width 449 height 21
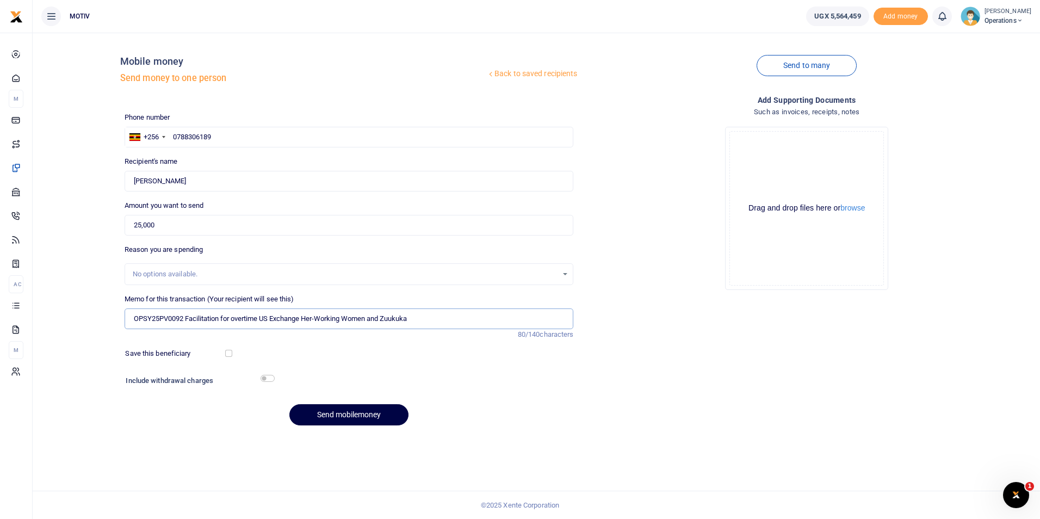
click at [319, 317] on input "OPSY25PV0092 Facilitation for overtime US Exchange Her-Working Women and Zuukuka" at bounding box center [349, 318] width 449 height 21
type input "OPSY25PV0092 Facilitation for overtime US Exchange Her Working Women and Zuukuka"
click at [325, 410] on button "Send mobilemoney" at bounding box center [348, 414] width 119 height 21
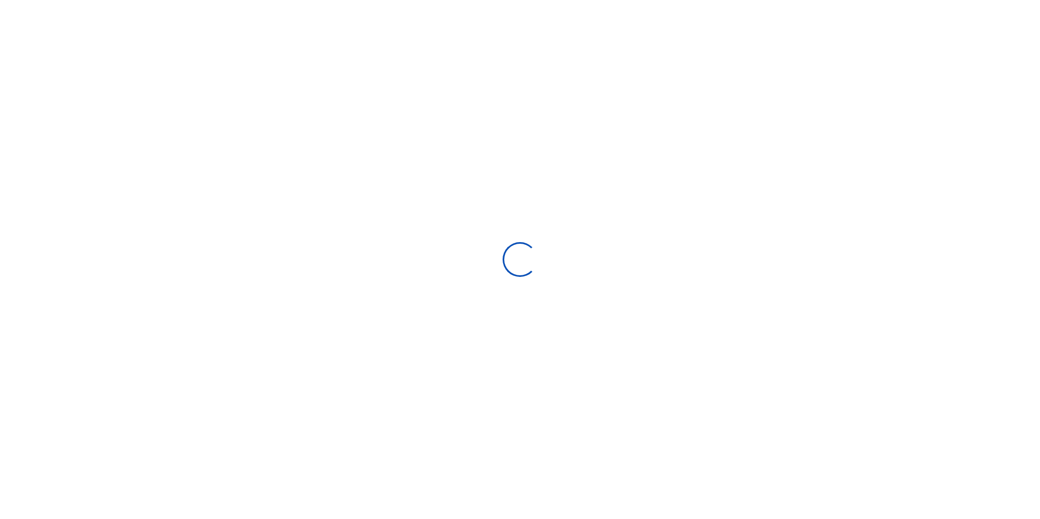
select select "Loading bundles"
select select
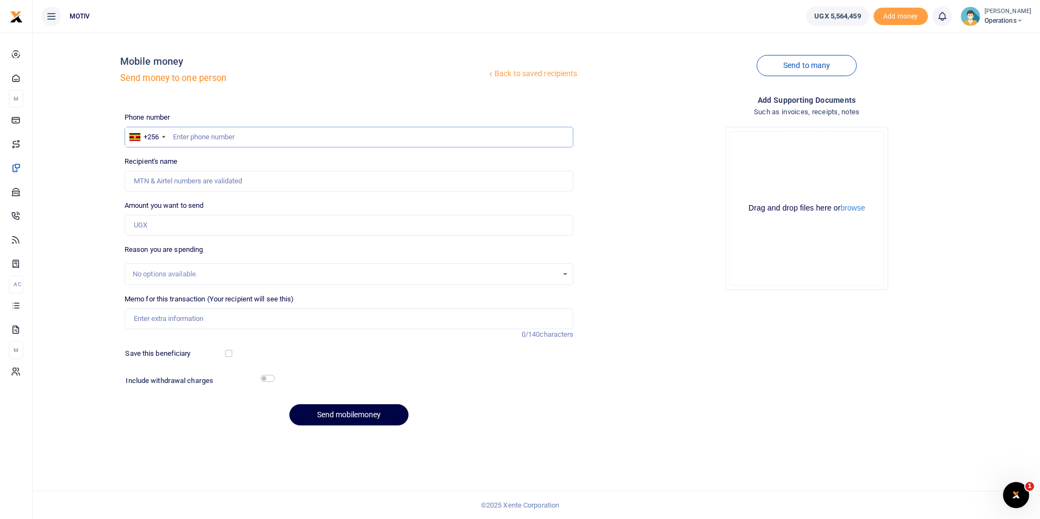
click at [243, 135] on input "text" at bounding box center [349, 137] width 449 height 21
paste input "0763686799"
type input "0763686799"
type input "Eric Tanga"
type input "0763686799"
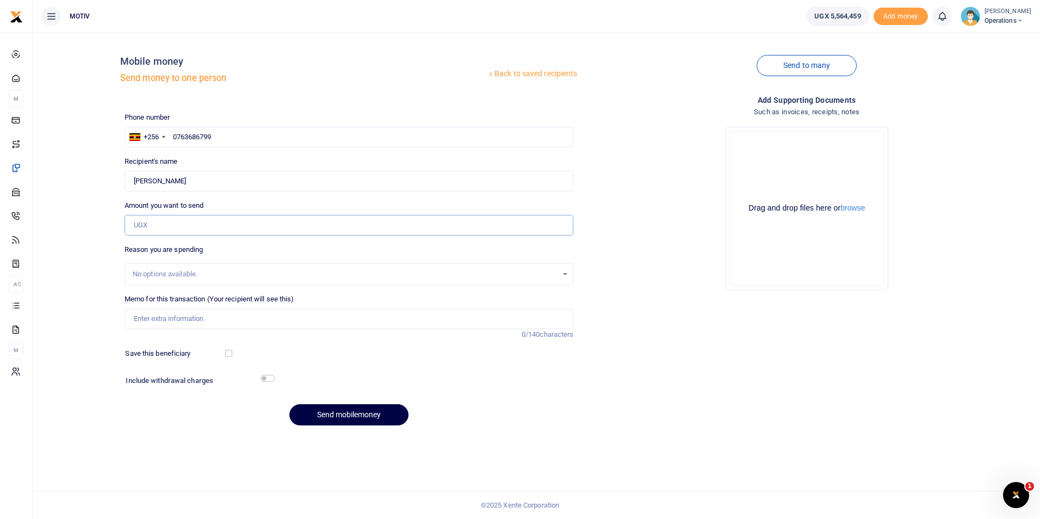
click at [188, 226] on input "Amount you want to send" at bounding box center [349, 225] width 449 height 21
type input "25,000"
click at [158, 321] on input "Memo for this transaction (Your recipient will see this)" at bounding box center [349, 318] width 449 height 21
type input "OPSY25PV0092 Facilitation for overtime US Exchange Her Working Women and Zuukuka"
click at [313, 404] on button "Send mobilemoney" at bounding box center [348, 414] width 119 height 21
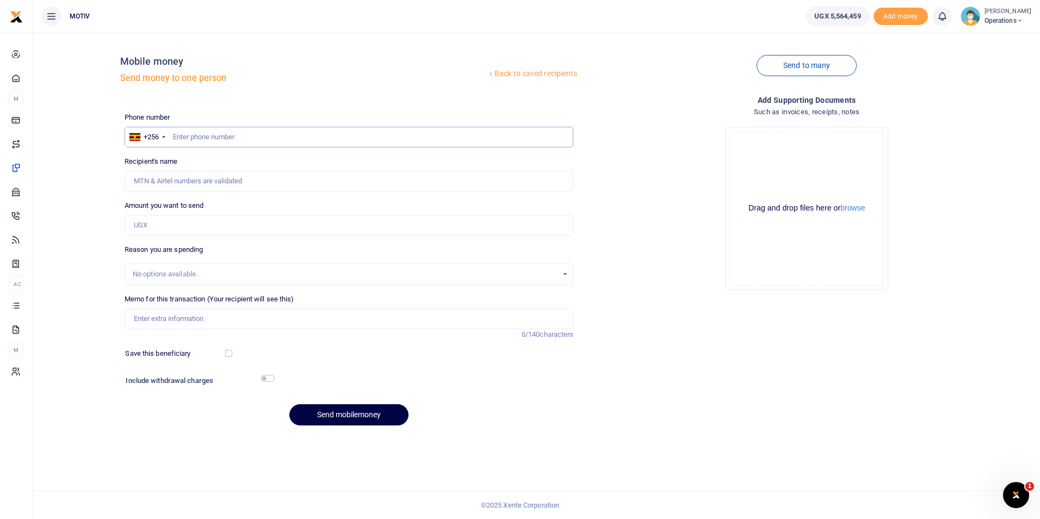
click at [235, 137] on input "text" at bounding box center [349, 137] width 449 height 21
paste input "0760477160"
type input "0760477160"
type input "Mesach Nibiizi"
type input "0760477160"
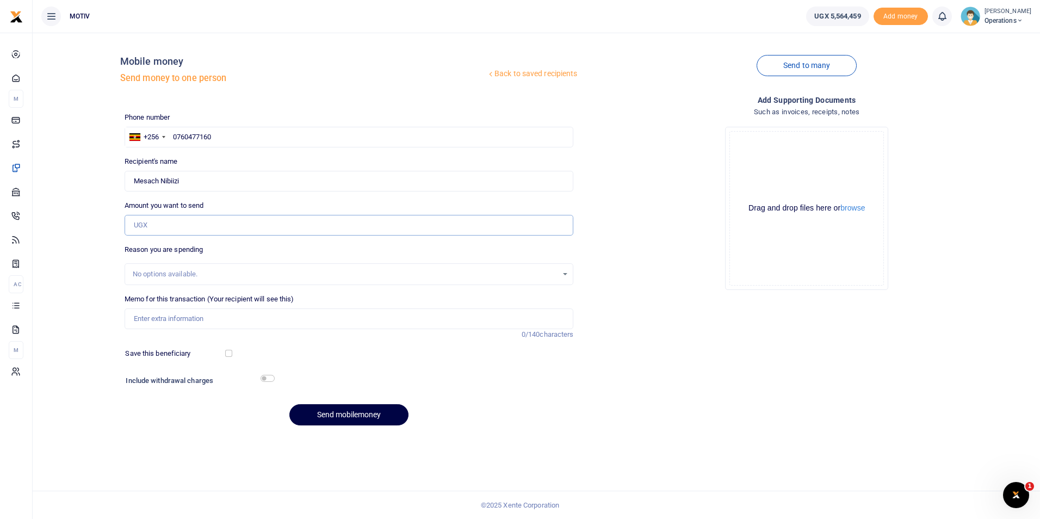
click at [207, 226] on input "Amount you want to send" at bounding box center [349, 225] width 449 height 21
type input "50,000"
click at [169, 317] on input "Memo for this transaction (Your recipient will see this)" at bounding box center [349, 318] width 449 height 21
type input "OPSY25PV0092 Facilitation for overtime US Exchange Her Working Women and Zuukuka"
click at [315, 413] on button "Send mobilemoney" at bounding box center [348, 414] width 119 height 21
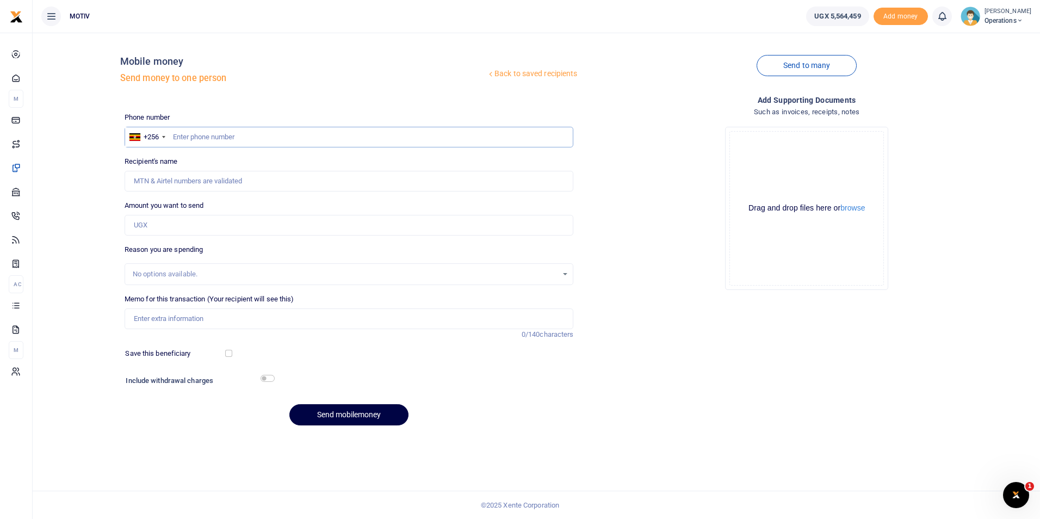
click at [209, 136] on input "text" at bounding box center [349, 137] width 449 height 21
paste input "0778896241"
type input "0778896241"
type input "[PERSON_NAME]"
type input "0778896241"
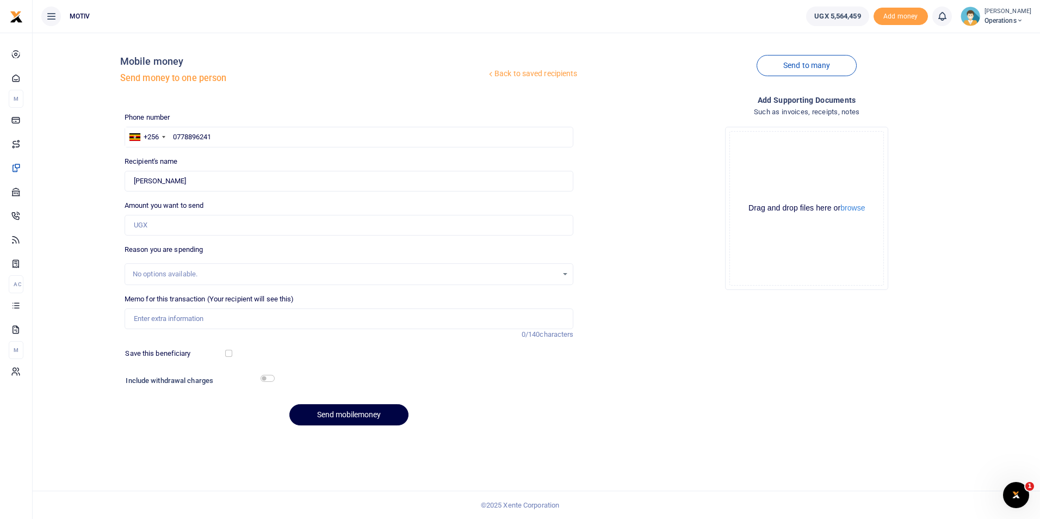
click at [104, 213] on div "Back to saved recipients Mobile money Send money to one person Send to many Pho…" at bounding box center [536, 237] width 998 height 393
click at [147, 226] on input "Amount you want to send" at bounding box center [349, 225] width 449 height 21
type input "50,000"
type input "OPSY25PV0092 Facilitation for overtime US Exchange Her Working Women and Zuukuka"
click at [320, 409] on button "Send mobilemoney" at bounding box center [348, 414] width 119 height 21
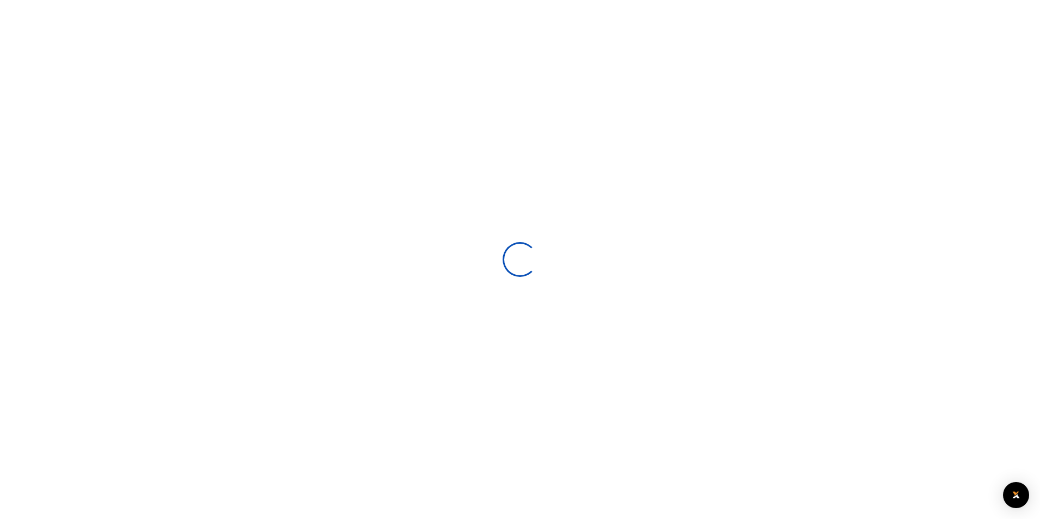
select select
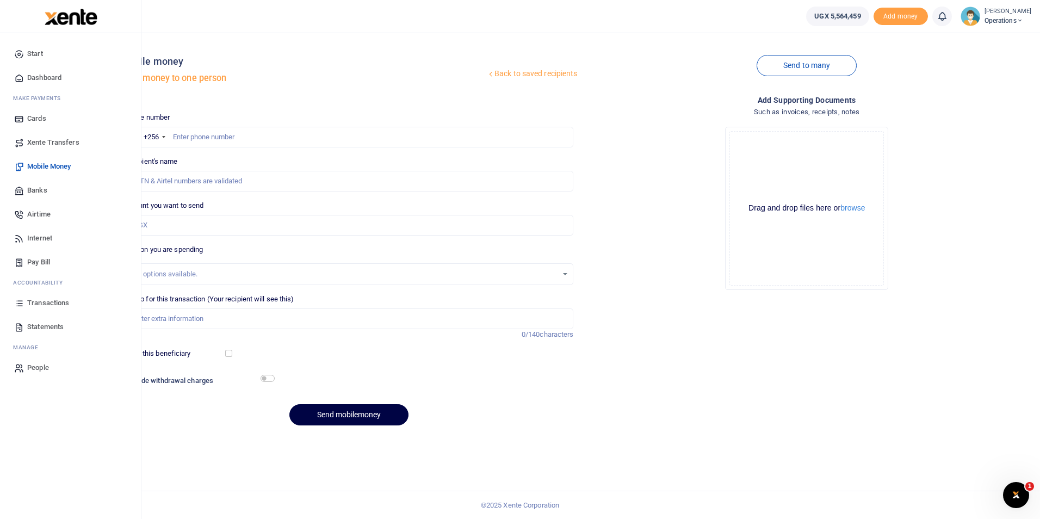
click at [48, 78] on span "Dashboard" at bounding box center [44, 77] width 34 height 11
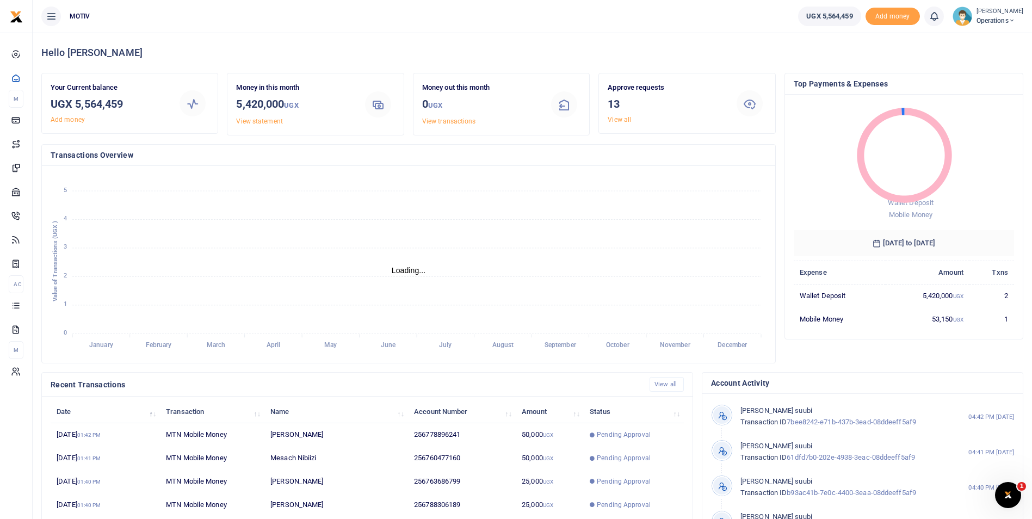
scroll to position [9, 9]
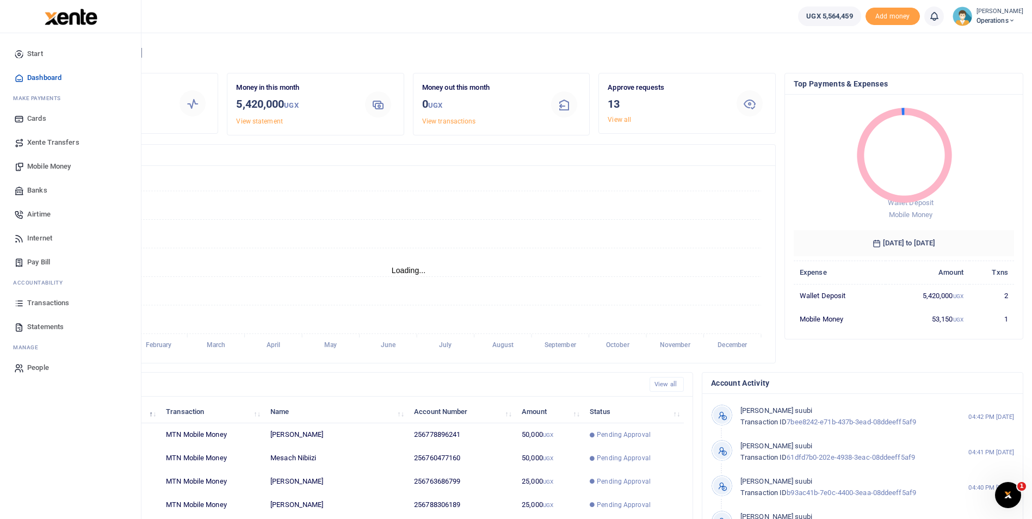
click at [43, 162] on span "Mobile Money" at bounding box center [49, 166] width 44 height 11
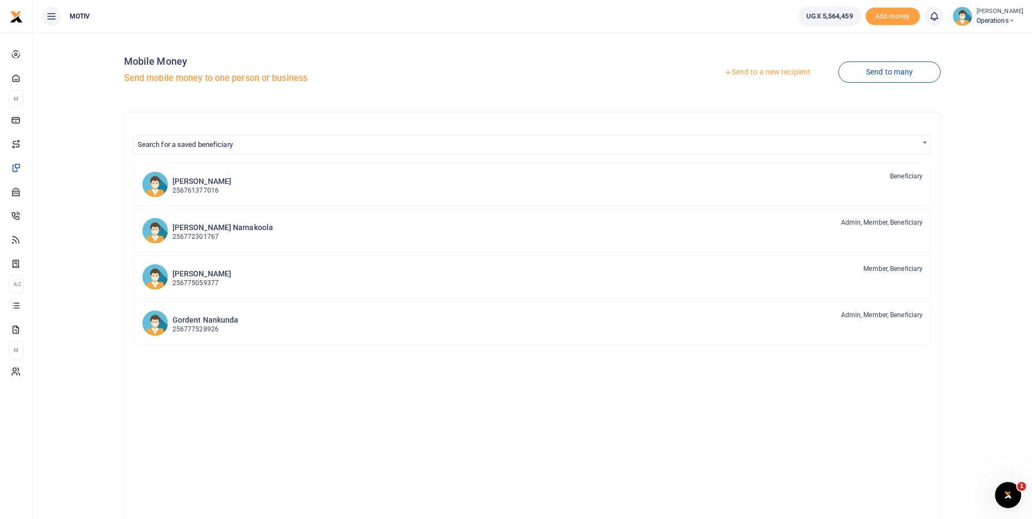
click at [756, 69] on link "Send to a new recipient" at bounding box center [767, 73] width 142 height 20
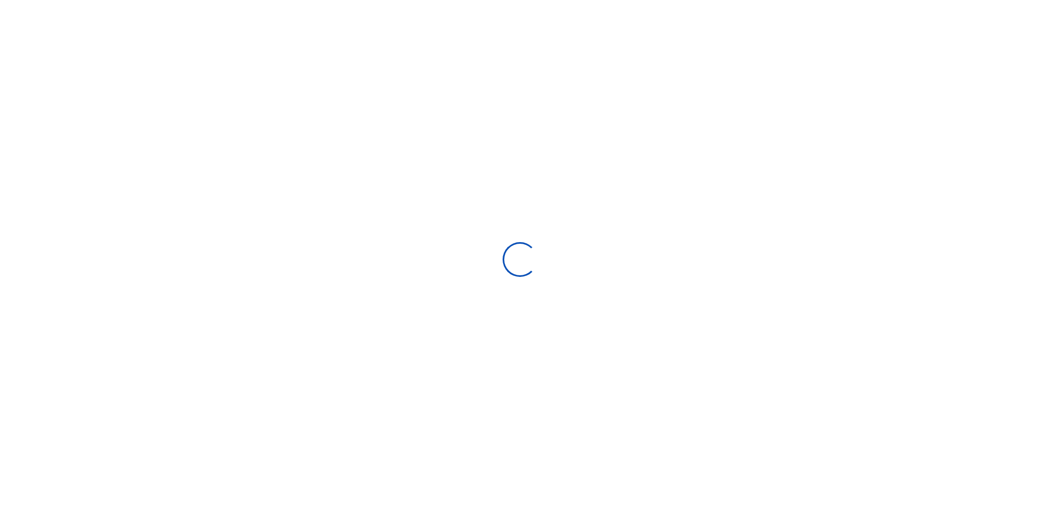
select select "Loading bundles"
select select
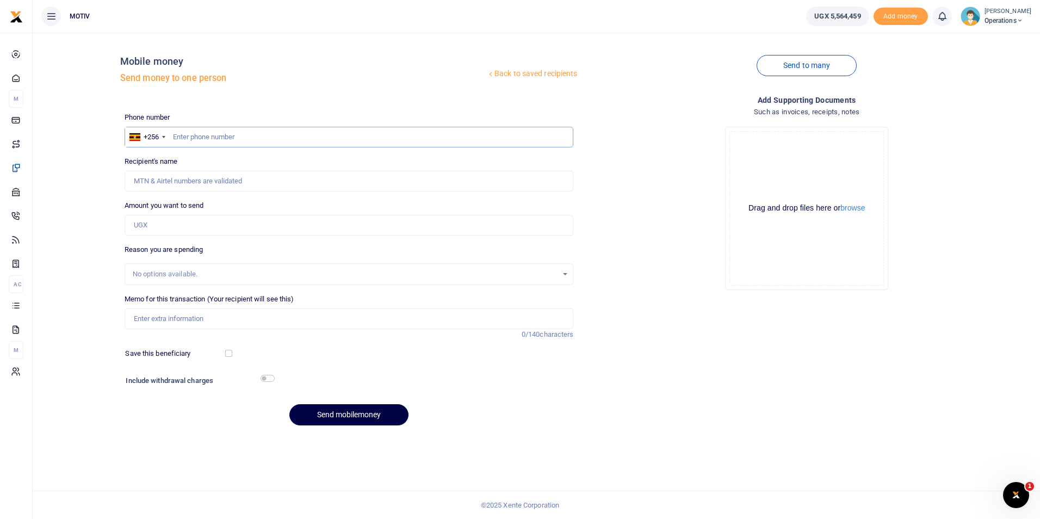
click at [214, 136] on input "text" at bounding box center [349, 137] width 449 height 21
paste input "0768796894"
type input "0768796894"
type input "[PERSON_NAME]"
type input "0768796894"
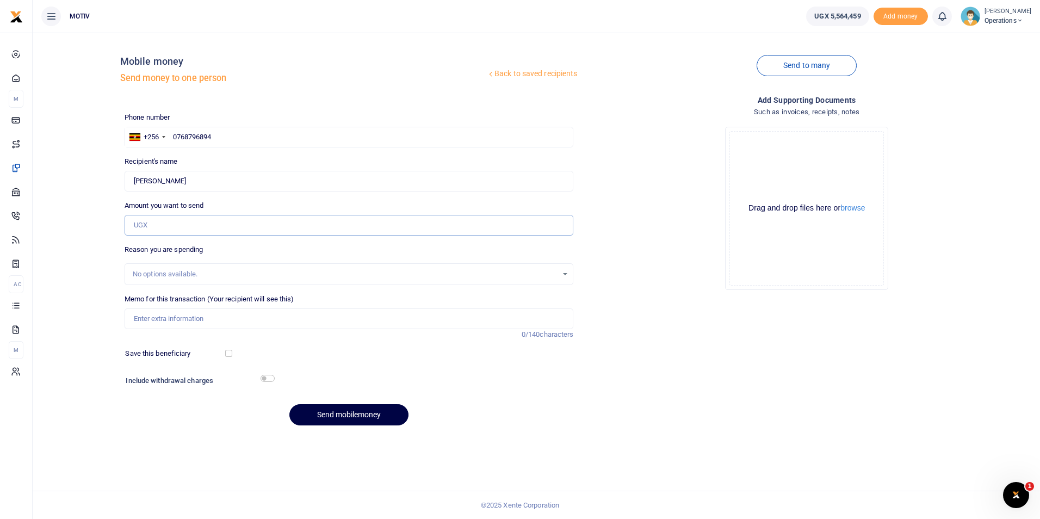
click at [193, 224] on input "Amount you want to send" at bounding box center [349, 225] width 449 height 21
paste input "70,000"
type input "70,000"
click at [168, 312] on input "Memo for this transaction (Your recipient will see this)" at bounding box center [349, 318] width 449 height 21
type input "OPSY25PV0092 Facilitation for overtime US Exchange Her Working Women and Zuukuka"
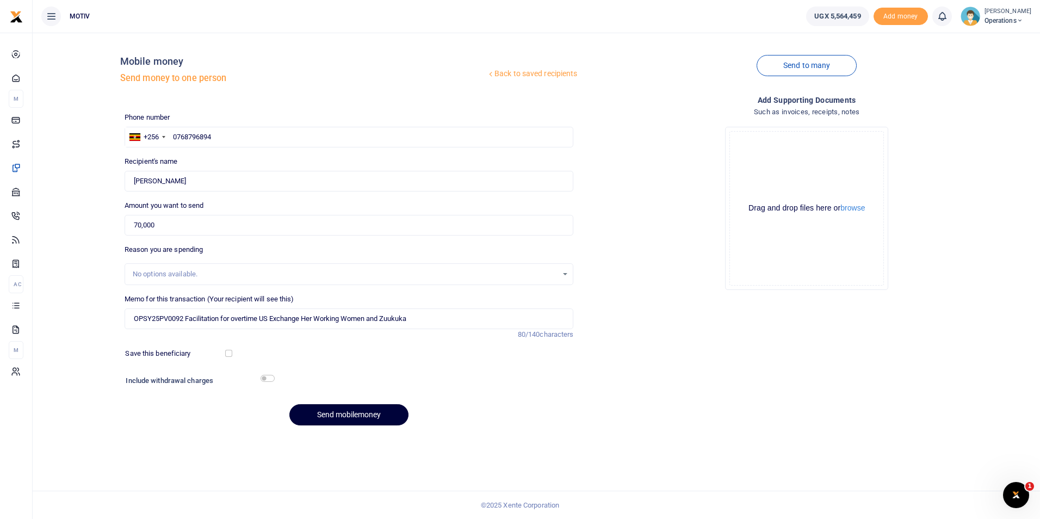
click at [327, 419] on button "Send mobilemoney" at bounding box center [348, 414] width 119 height 21
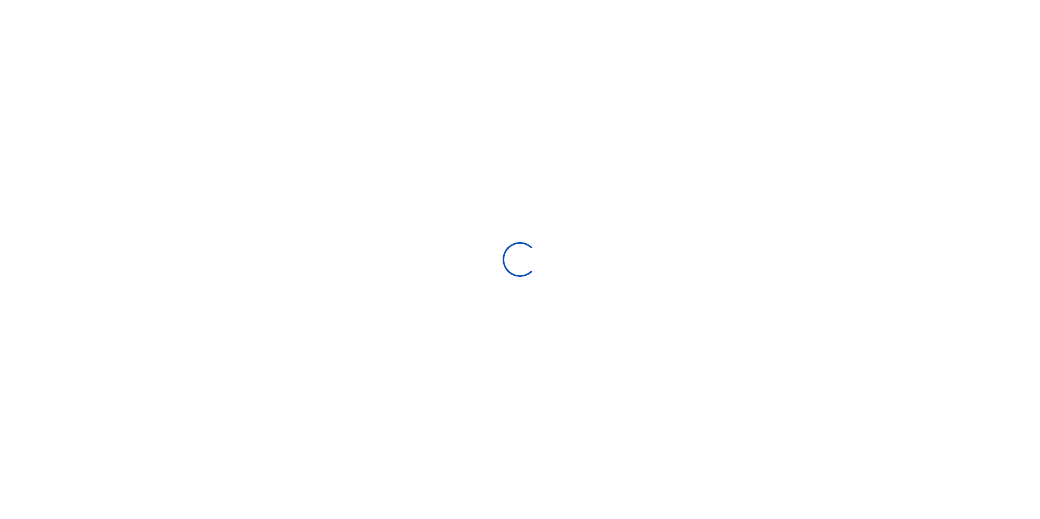
select select "Loading bundles"
select select
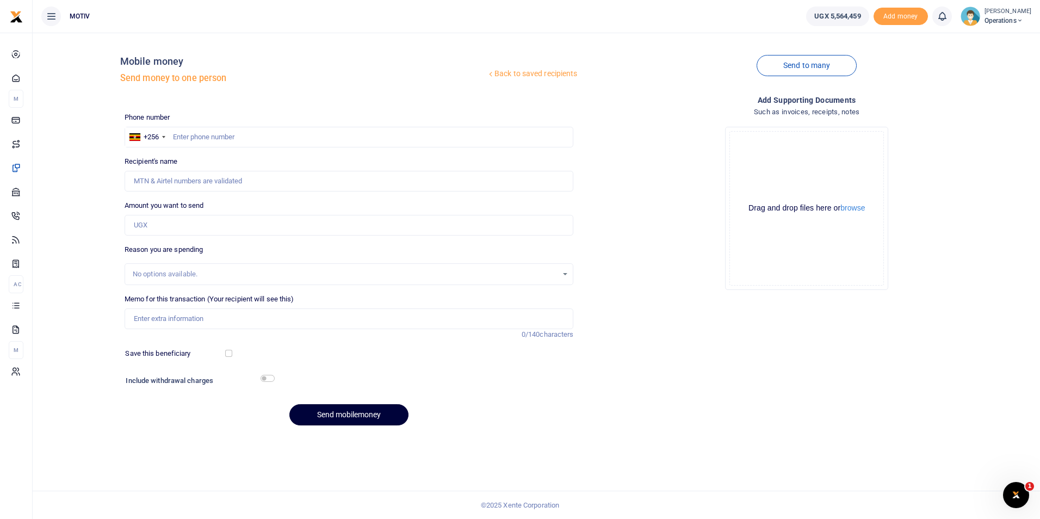
click at [327, 419] on button "Send mobilemoney" at bounding box center [348, 414] width 119 height 21
paste input "0763686799"
type input "0763686799"
type input "[PERSON_NAME]"
type input "0763686799"
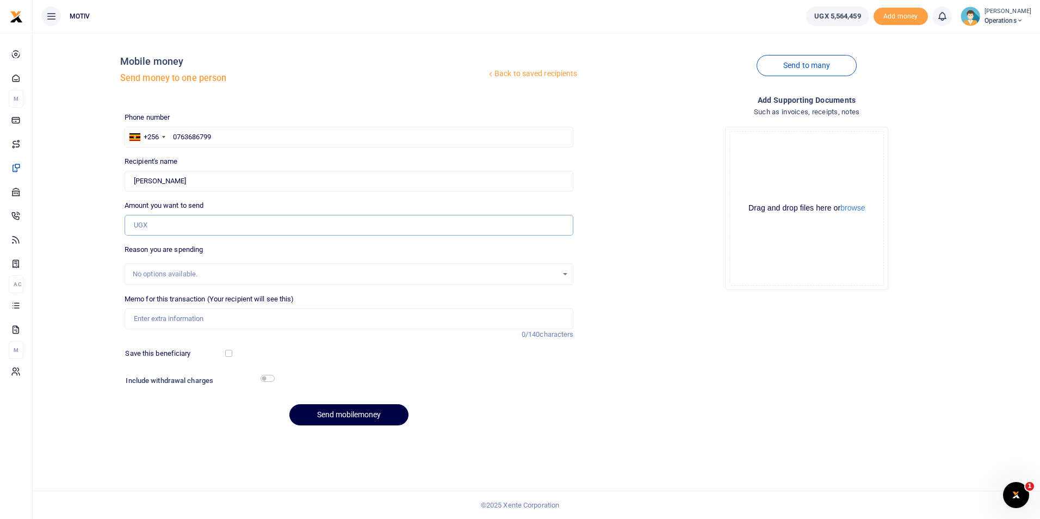
click at [179, 228] on input "Amount you want to send" at bounding box center [349, 225] width 449 height 21
type input "25,000"
click at [179, 316] on input "Memo for this transaction (Your recipient will see this)" at bounding box center [349, 318] width 449 height 21
paste input "OPSY25PV0096"
paste input "m during Junior Achivement and Fotea Exbihibition"
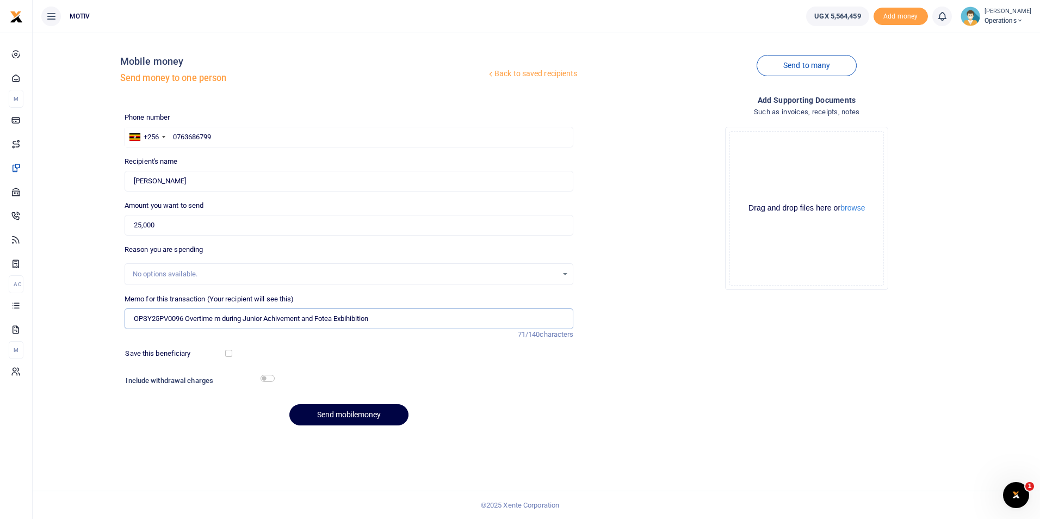
click at [222, 321] on input "OPSY25PV0096 Overtime m during Junior Achivement and Fotea Exbihibition" at bounding box center [349, 318] width 449 height 21
click at [218, 319] on input "OPSY25PV0096 Overtime during Junior Achievement and Fotea Exbihibition" at bounding box center [349, 318] width 449 height 21
type input "OPSY25PV0096 Overtime facilitation during Junior Achievement and Fotea Exbihibi…"
click at [327, 413] on button "Send mobilemoney" at bounding box center [348, 414] width 119 height 21
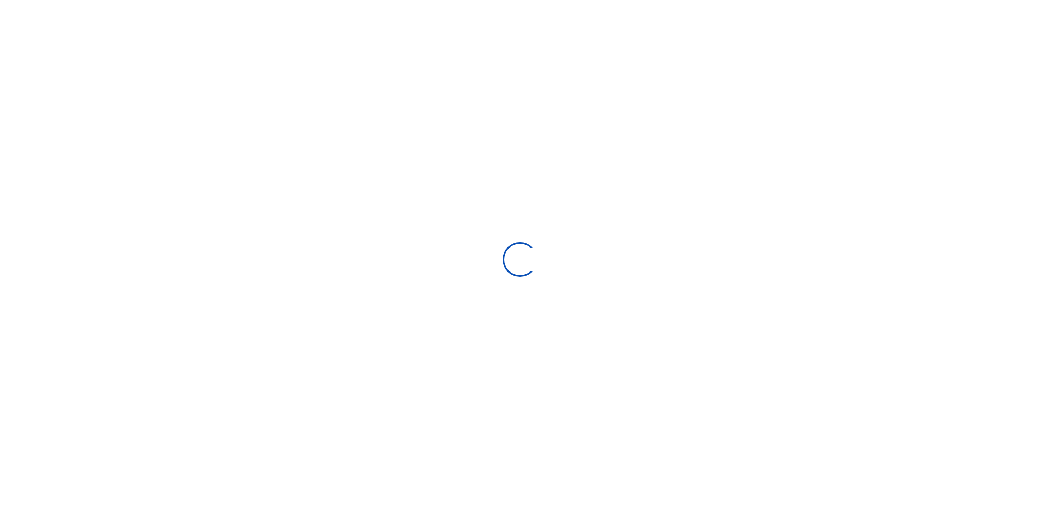
select select "Loading bundles"
select select
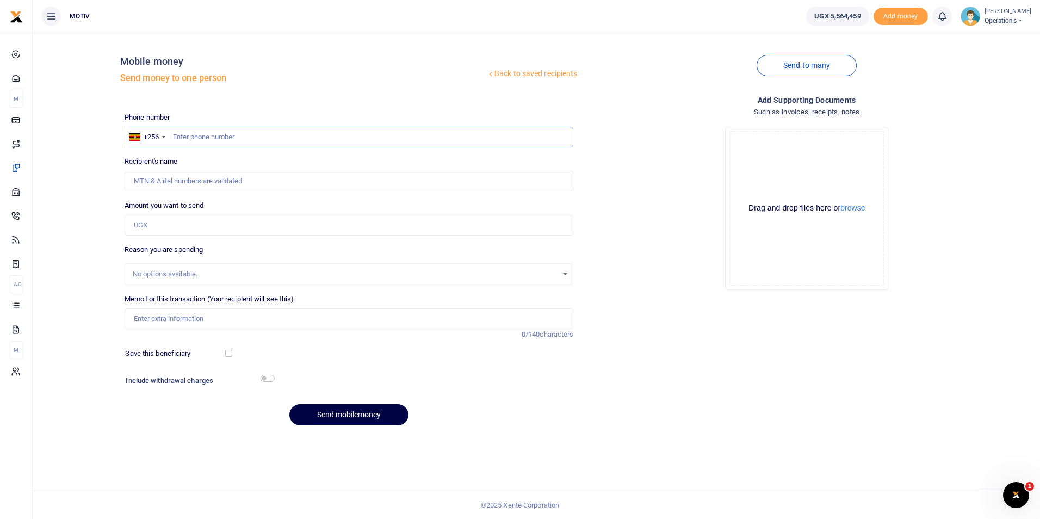
click at [218, 135] on input "text" at bounding box center [349, 137] width 449 height 21
paste input "0788306189"
type input "0788306189"
type input "Claire Achieng"
type input "0788306189"
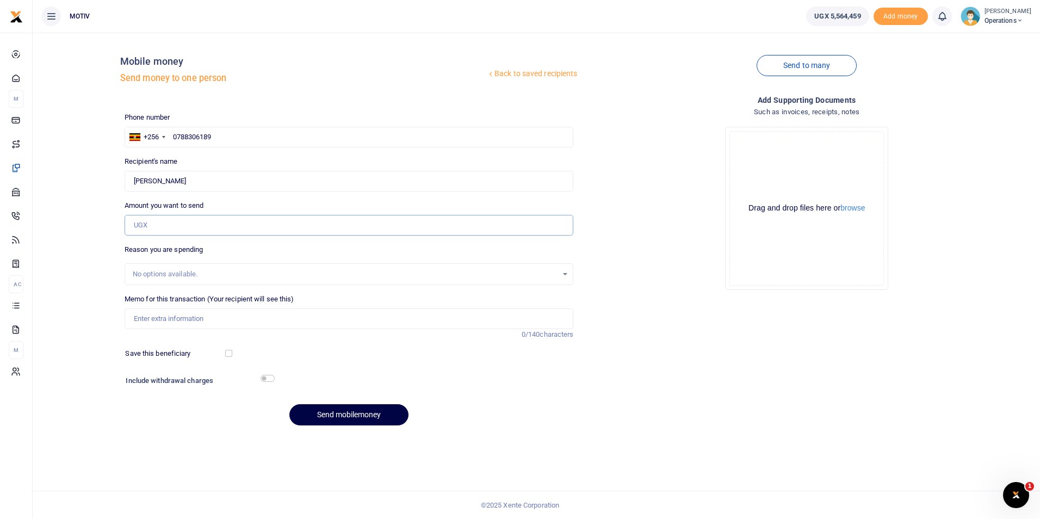
click at [148, 222] on input "Amount you want to send" at bounding box center [349, 225] width 449 height 21
type input "25,000"
click at [161, 315] on input "Memo for this transaction (Your recipient will see this)" at bounding box center [349, 318] width 449 height 21
type input "OPSY25PV0096 Overtime facilitation during Junior Achievement and Fotea Exbihibi…"
click at [325, 412] on button "Send mobilemoney" at bounding box center [348, 414] width 119 height 21
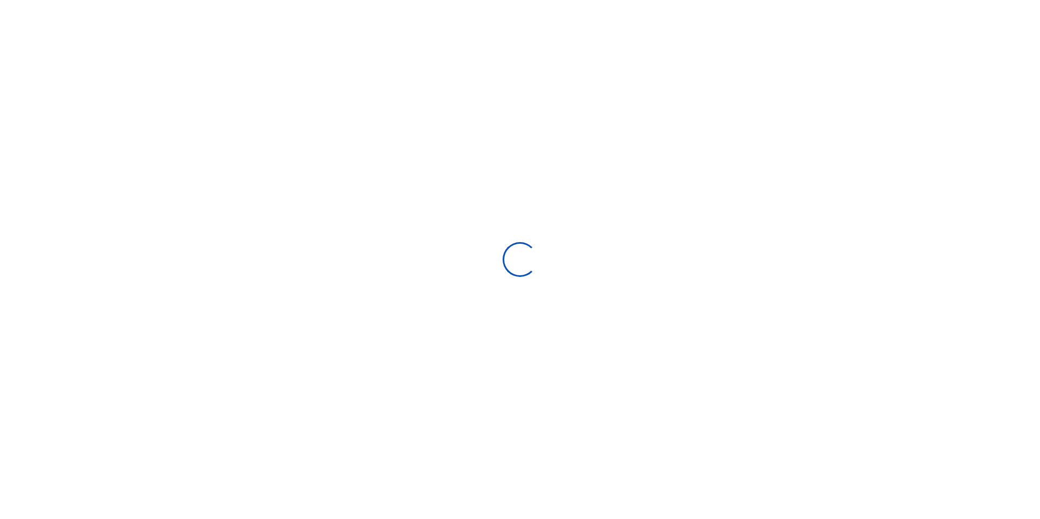
select select
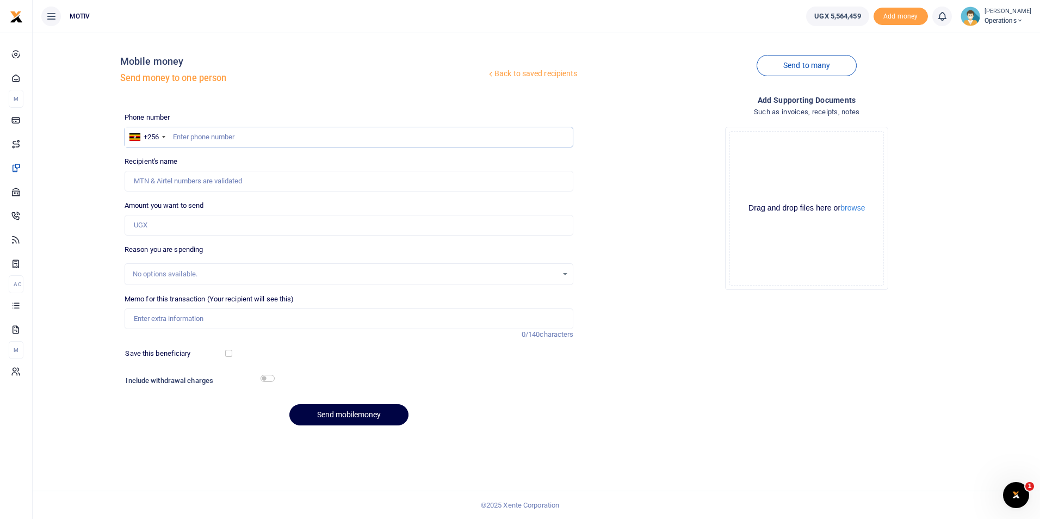
click at [187, 138] on input "text" at bounding box center [349, 137] width 449 height 21
paste input "0760477160"
type input "0760477160"
type input "Mesach Nibiizi"
type input "0760477160"
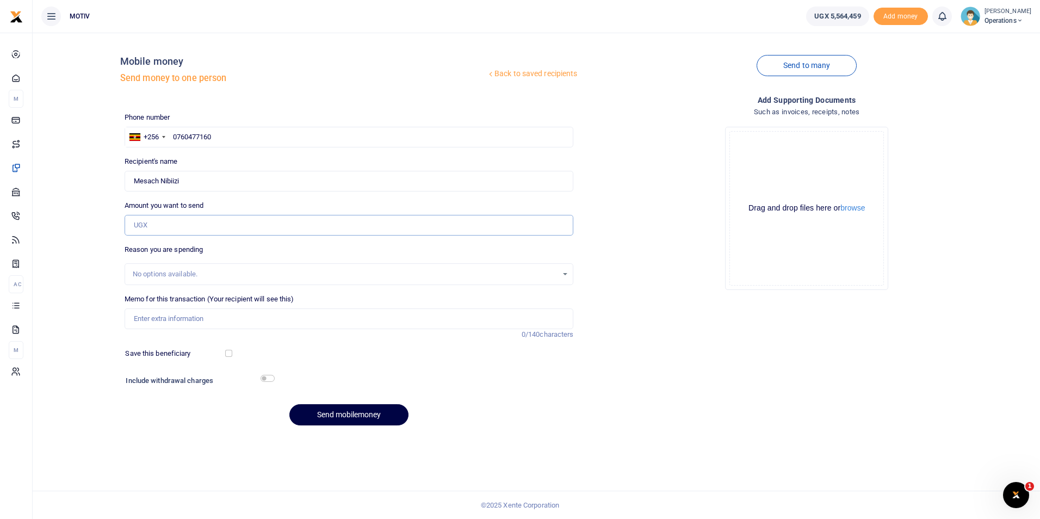
click at [137, 226] on input "Amount you want to send" at bounding box center [349, 225] width 449 height 21
type input "50,000"
click at [169, 311] on input "Memo for this transaction (Your recipient will see this)" at bounding box center [349, 318] width 449 height 21
type input "OPSY25PV0096 Overtime facilitation during Junior Achievement and Fotea Exbihibi…"
click at [328, 421] on button "Send mobilemoney" at bounding box center [348, 414] width 119 height 21
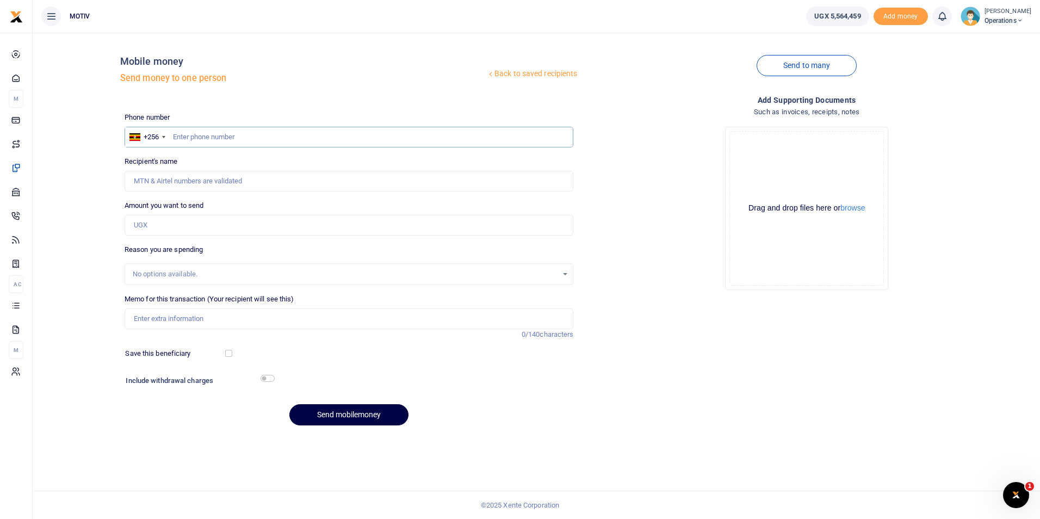
click at [207, 140] on input "text" at bounding box center [349, 137] width 449 height 21
paste input "0778896241"
type input "0778896241"
type input "[PERSON_NAME]"
type input "0778896241"
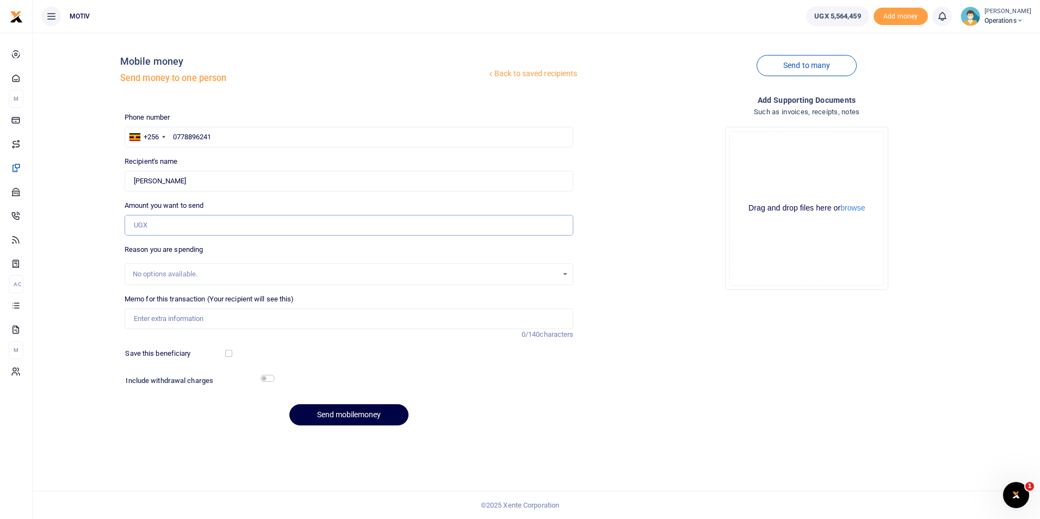
click at [153, 225] on input "Amount you want to send" at bounding box center [349, 225] width 449 height 21
type input "50,000"
type input "OPSY25PV0096 Overtime facilitation during Junior Achievement and Fotea Exbihibi…"
click at [307, 416] on button "Send mobilemoney" at bounding box center [348, 414] width 119 height 21
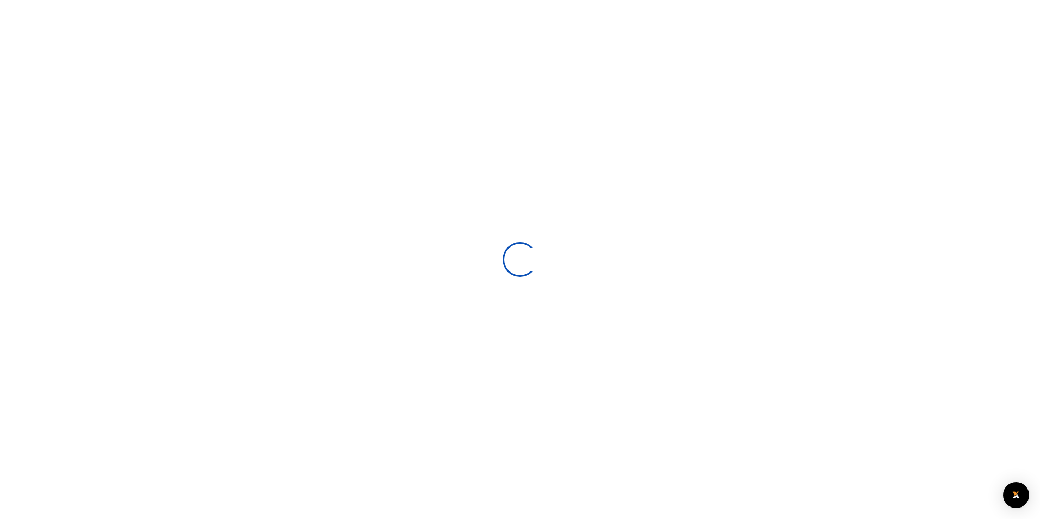
select select
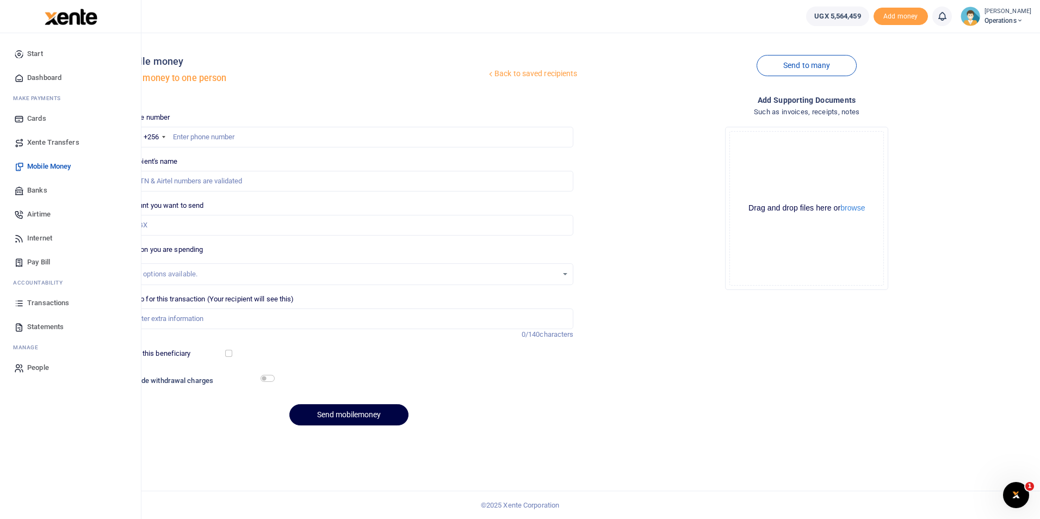
click at [56, 75] on span "Dashboard" at bounding box center [44, 77] width 34 height 11
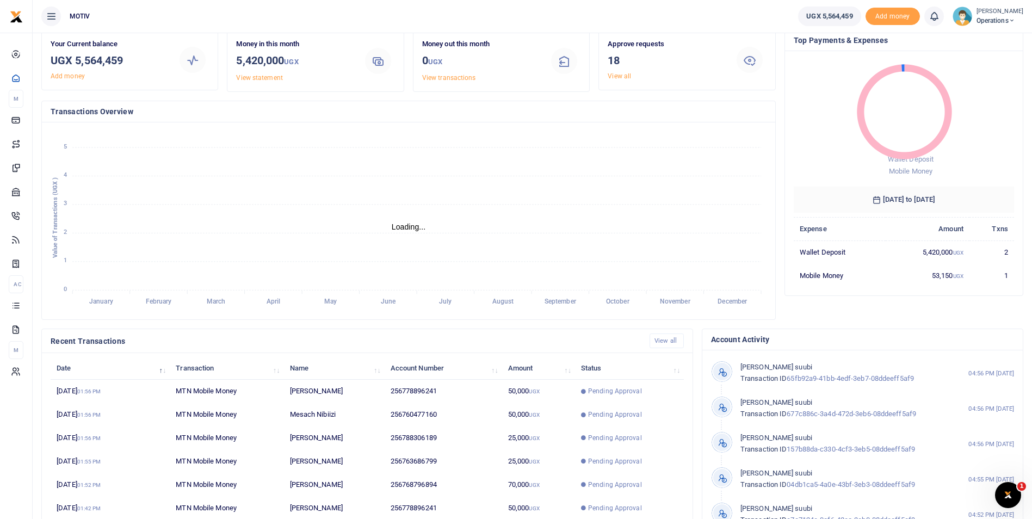
scroll to position [10, 0]
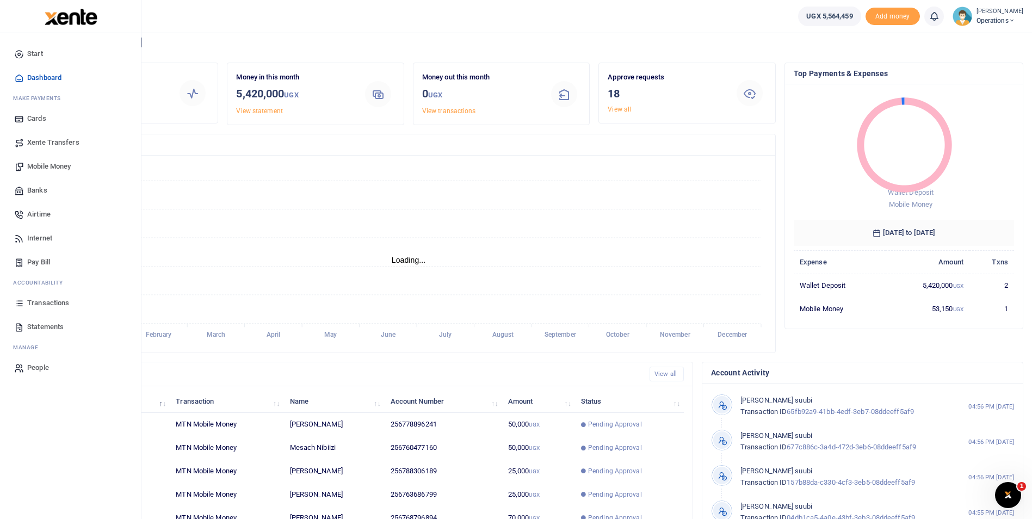
click at [40, 169] on span "Mobile Money" at bounding box center [49, 166] width 44 height 11
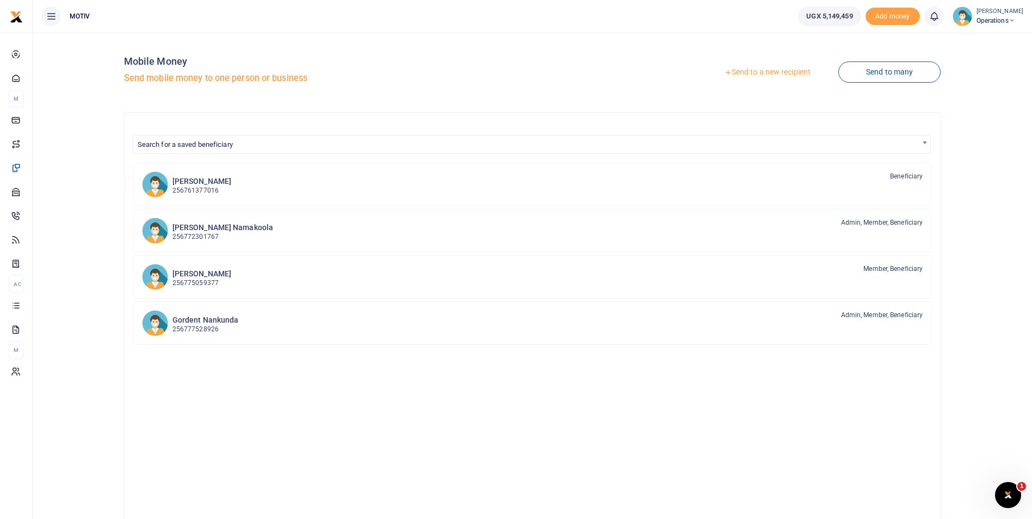
click at [759, 73] on link "Send to a new recipient" at bounding box center [767, 73] width 142 height 20
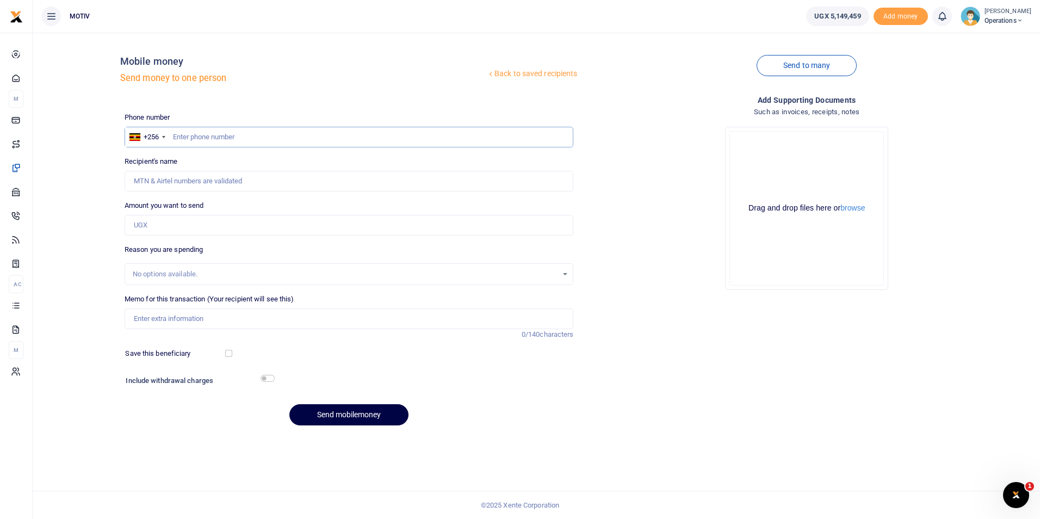
click at [215, 134] on input "text" at bounding box center [349, 137] width 449 height 21
paste input "0778896241"
type input "0778896241"
type input "Patricia Amongi"
click at [103, 214] on div "Back to saved recipients Mobile money Send money to one person Send to many Pho…" at bounding box center [536, 237] width 998 height 393
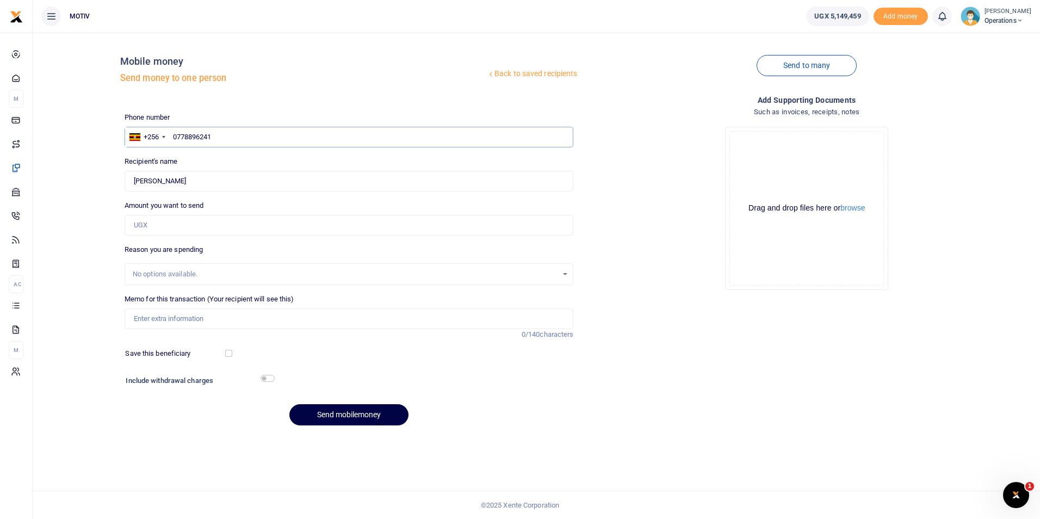
click at [221, 137] on input "0778896241" at bounding box center [349, 137] width 449 height 21
type input "0"
paste input "0791711238"
type input "0791711238"
type input "Brian Oyugi"
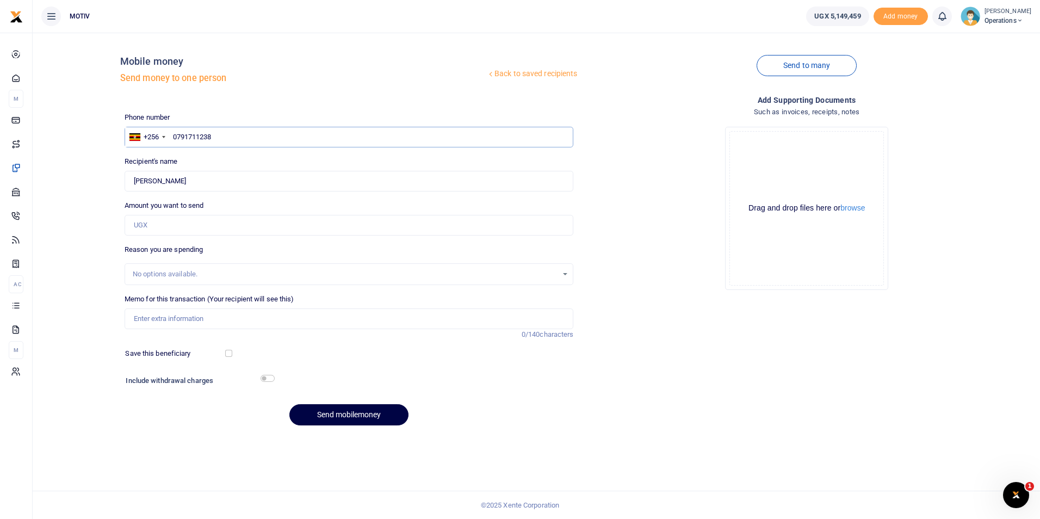
type input "0791711238"
click at [143, 220] on input "Amount you want to send" at bounding box center [349, 225] width 449 height 21
paste input "386,000"
type input "386,000"
click at [184, 315] on input "Memo for this transaction (Your recipient will see this)" at bounding box center [349, 318] width 449 height 21
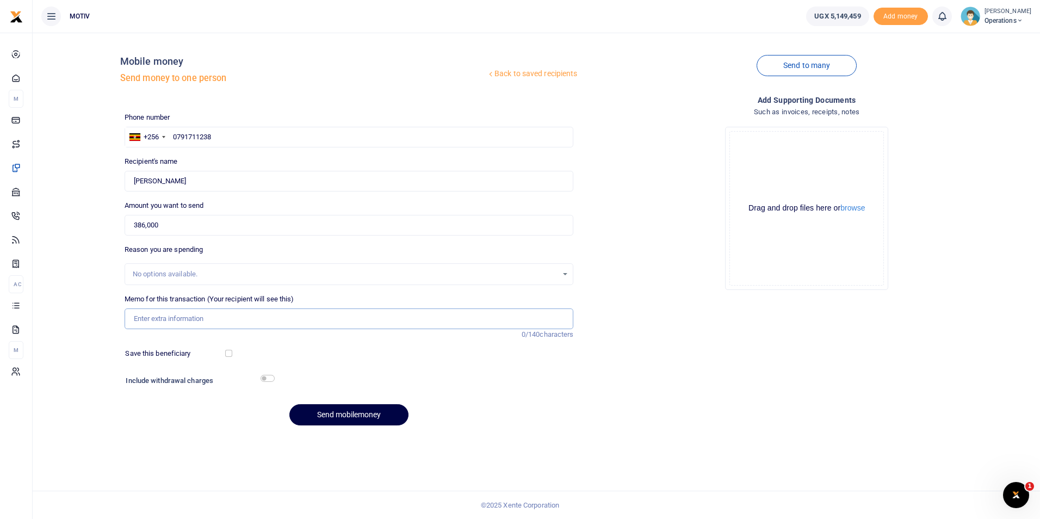
paste input "KITY25PV0102"
paste input "beef sausages and milk for Junior achievement event."
type input "KITY25PV0102 beef sausages and milk for Junior achievement event"
click at [330, 418] on button "Send mobilemoney" at bounding box center [348, 414] width 119 height 21
